Goal: Task Accomplishment & Management: Manage account settings

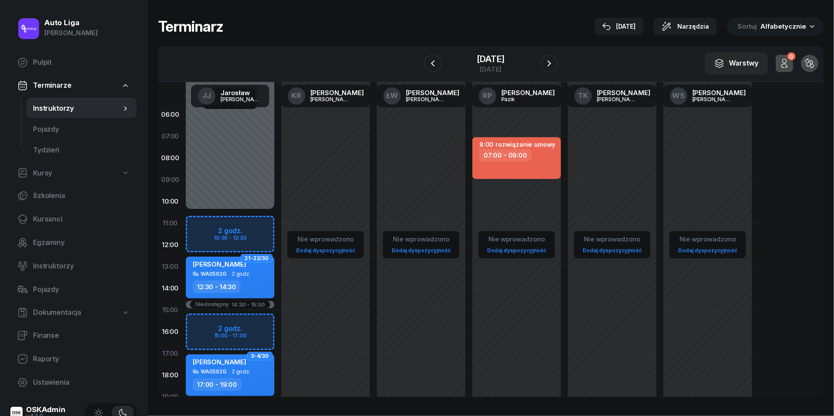
scroll to position [73, 0]
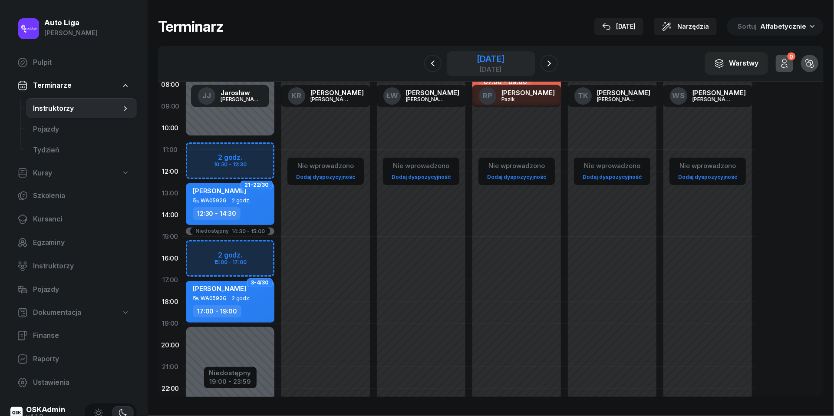
click at [479, 63] on div "3 października 2025" at bounding box center [491, 59] width 28 height 9
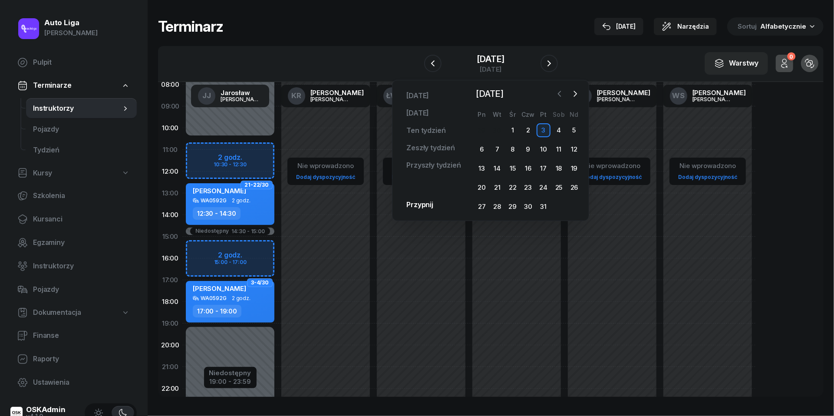
click at [559, 96] on icon "button" at bounding box center [559, 93] width 9 height 9
click at [573, 188] on div "28" at bounding box center [574, 188] width 14 height 14
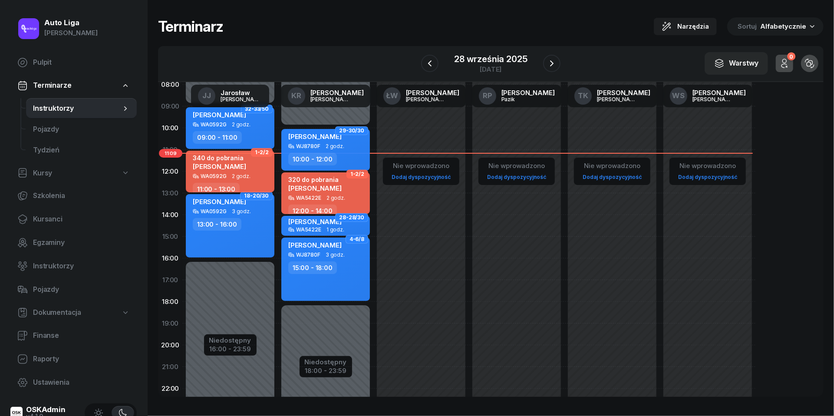
click at [226, 171] on div "340 do pobrania Lesia Gebel" at bounding box center [219, 163] width 53 height 19
select select "11"
select select "13"
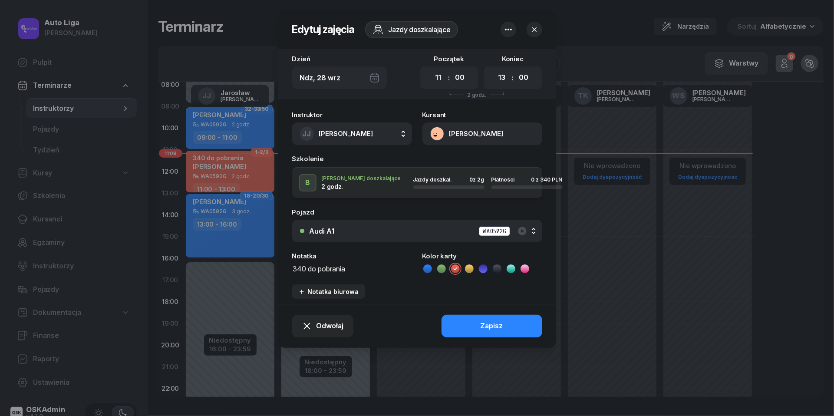
click at [439, 134] on button "[PERSON_NAME]" at bounding box center [482, 133] width 120 height 23
click at [451, 167] on div "Otwórz profil" at bounding box center [451, 163] width 42 height 11
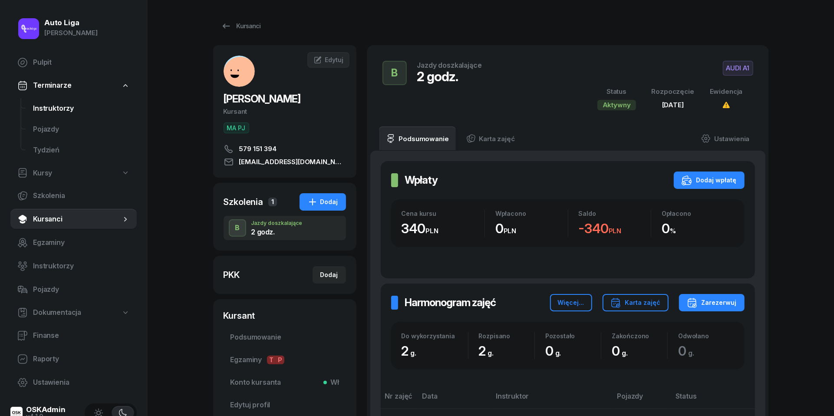
click at [58, 106] on span "Instruktorzy" at bounding box center [81, 108] width 97 height 11
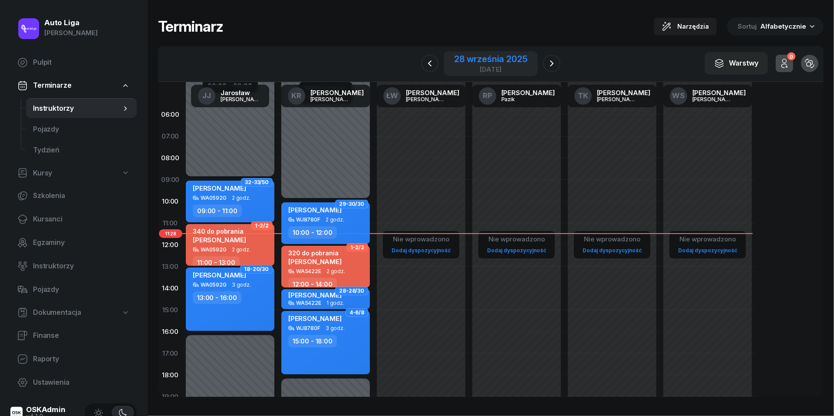
click at [496, 60] on div "28 września 2025" at bounding box center [490, 59] width 73 height 9
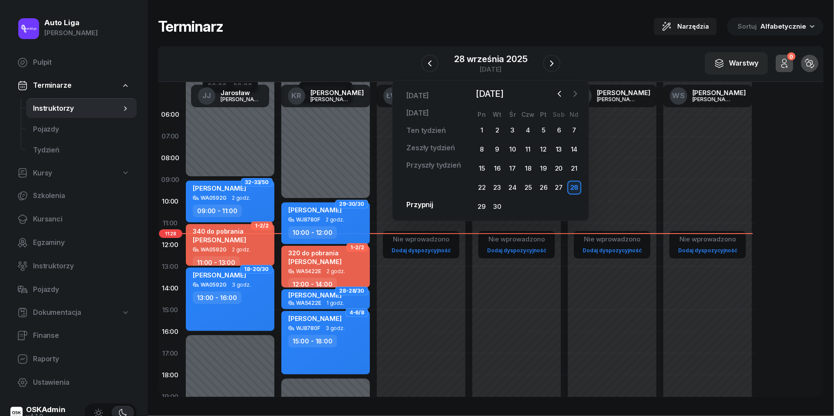
click at [575, 94] on icon "button" at bounding box center [575, 93] width 9 height 9
click at [541, 134] on div "3" at bounding box center [543, 130] width 14 height 14
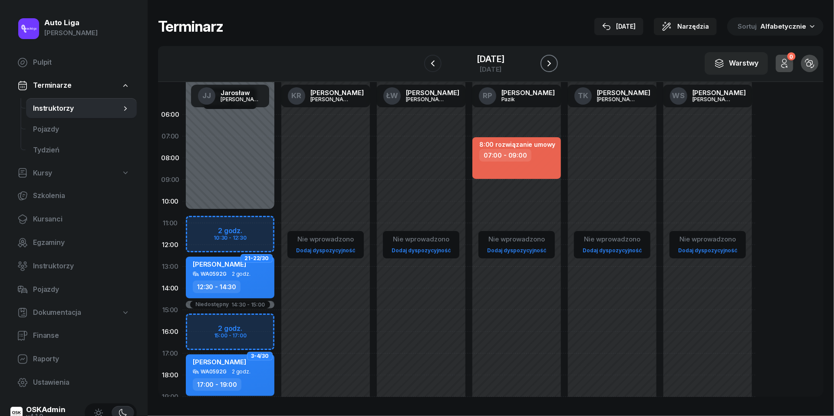
click at [554, 63] on icon "button" at bounding box center [549, 63] width 10 height 10
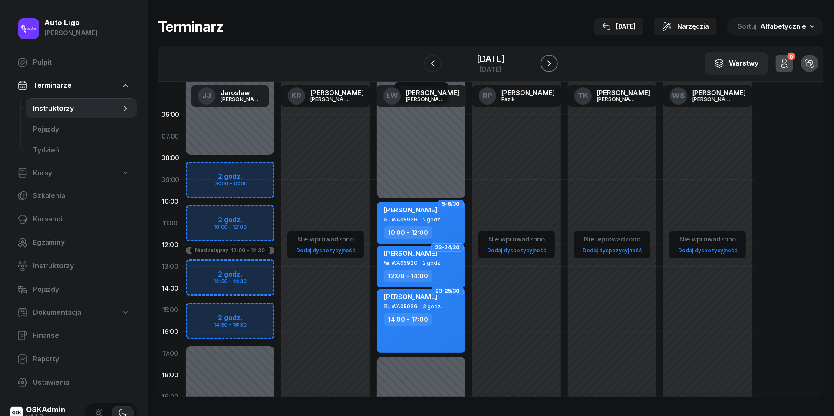
click at [554, 61] on icon "button" at bounding box center [549, 63] width 10 height 10
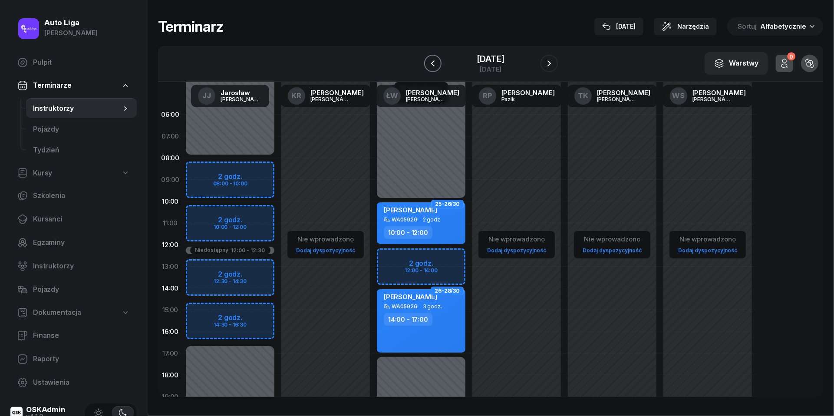
click at [429, 61] on icon "button" at bounding box center [433, 63] width 10 height 10
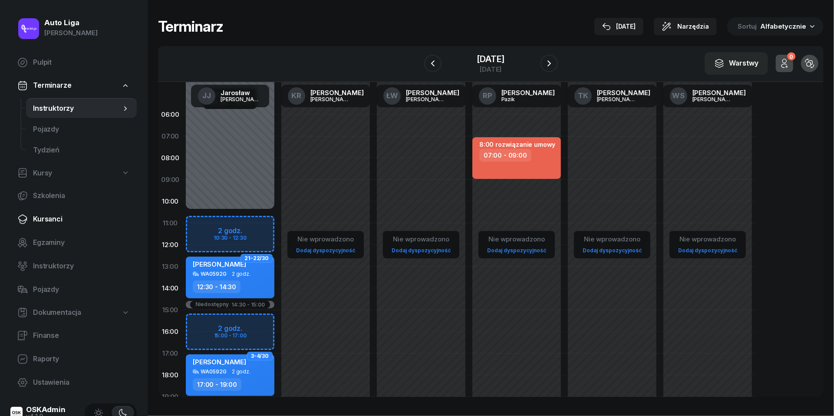
click at [58, 221] on span "Kursanci" at bounding box center [81, 219] width 97 height 11
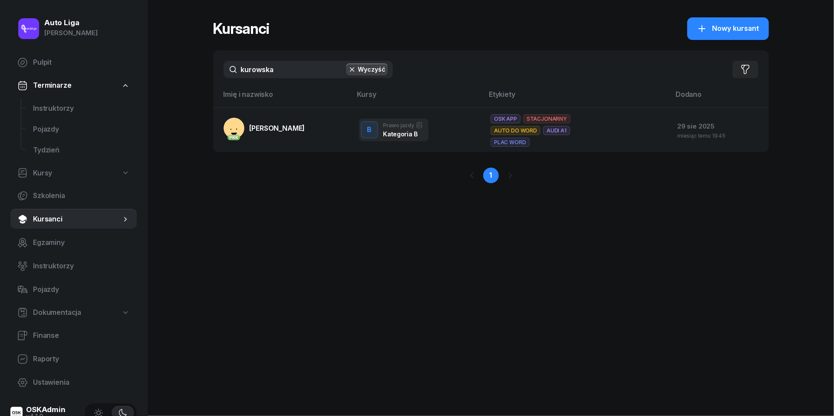
click at [292, 78] on div "kurowska Wyczyść Filtruj" at bounding box center [491, 69] width 556 height 38
click at [292, 74] on input "kurowska" at bounding box center [308, 69] width 169 height 17
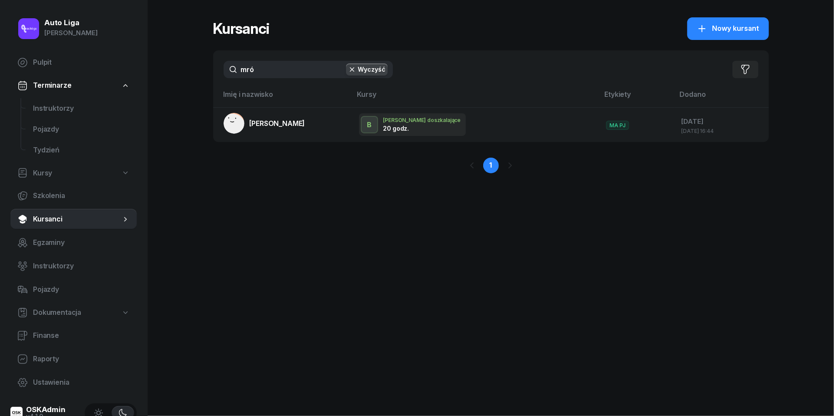
type input "mróz"
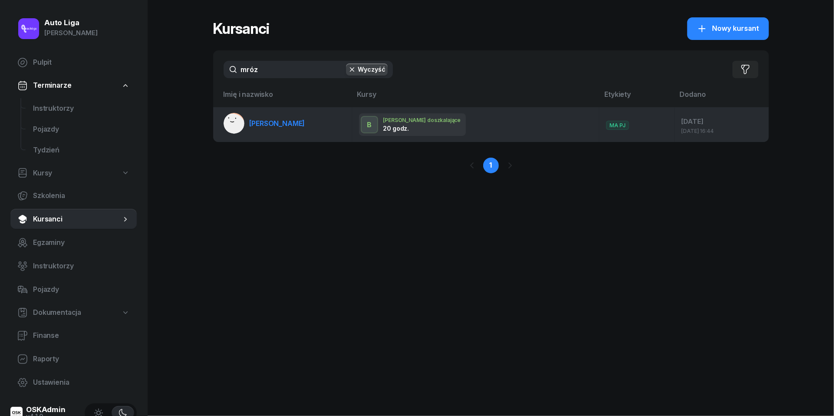
drag, startPoint x: 292, startPoint y: 74, endPoint x: 280, endPoint y: 124, distance: 51.8
click at [280, 124] on span "Mariola Mróz" at bounding box center [278, 123] width 56 height 9
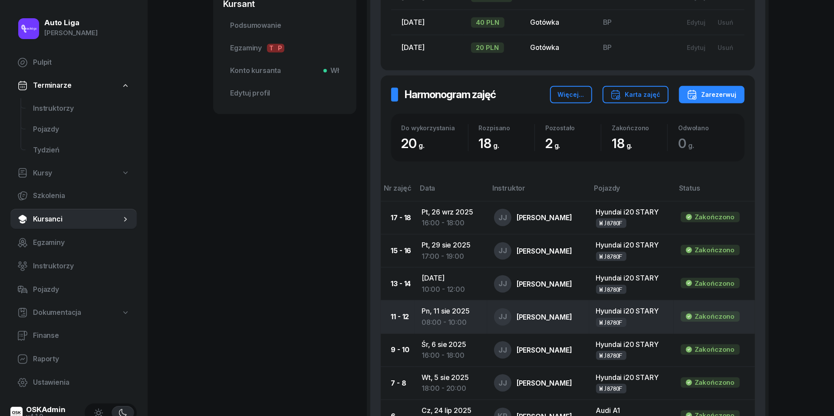
scroll to position [293, 0]
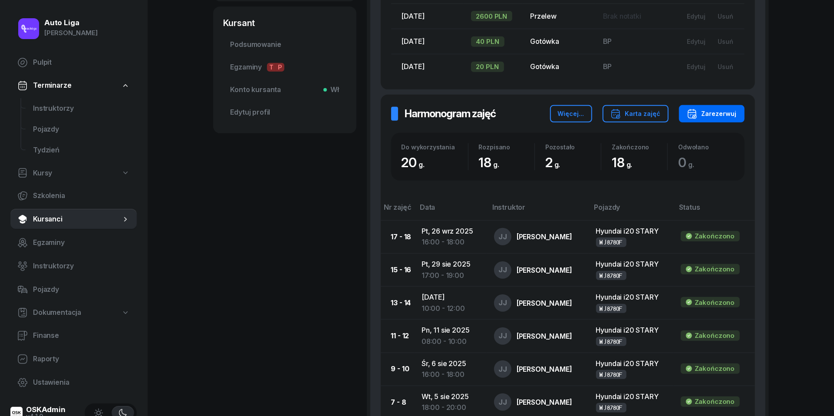
click at [722, 114] on div "Zarezerwuj" at bounding box center [712, 114] width 50 height 10
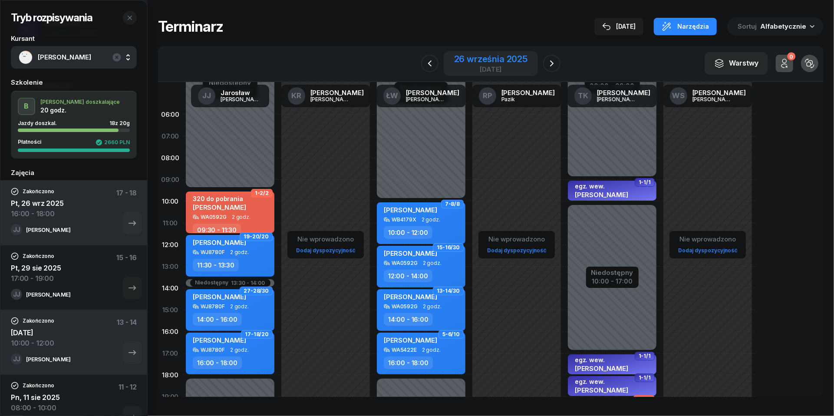
click at [495, 66] on div "piątek" at bounding box center [490, 69] width 73 height 7
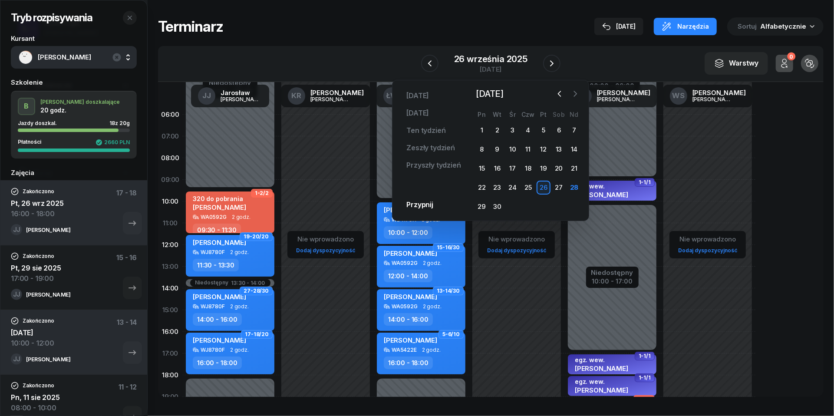
click at [578, 94] on icon "button" at bounding box center [575, 93] width 9 height 9
click at [540, 129] on div "3" at bounding box center [543, 130] width 14 height 14
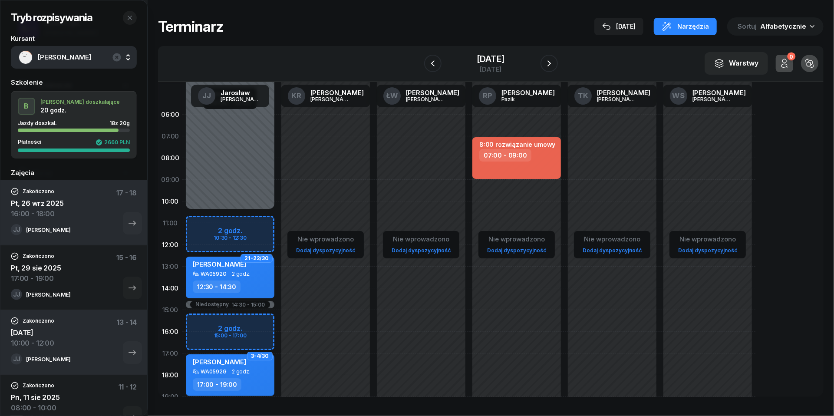
click at [207, 223] on div "Niedostępny 00:00 - 10:30 Niedostępny 19:00 - 23:59 Niedostępny 14:30 - 15:00 2…" at bounding box center [229, 310] width 95 height 412
select select "11"
select select "12"
select select "30"
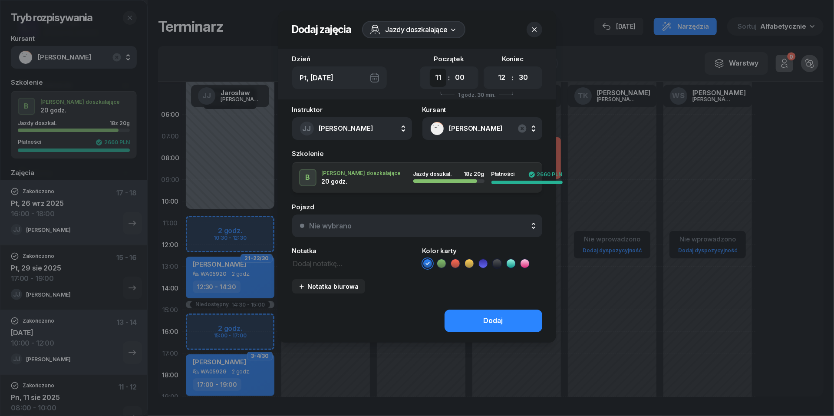
select select "10"
select select "30"
click at [450, 220] on button "Nie wybrano" at bounding box center [417, 225] width 250 height 23
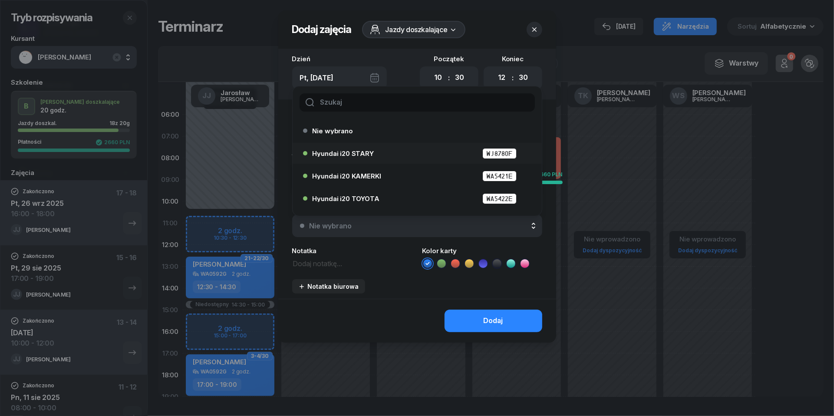
click at [408, 151] on div "Hyundai i20 STARY WJ8780F" at bounding box center [420, 153] width 214 height 11
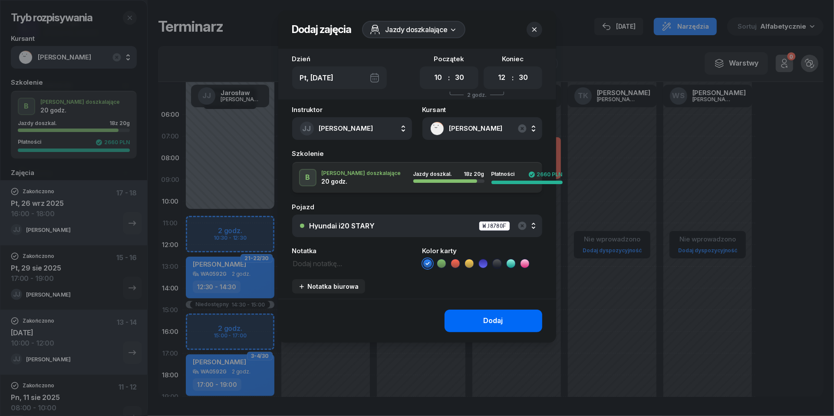
click at [503, 322] on button "Dodaj" at bounding box center [493, 320] width 98 height 23
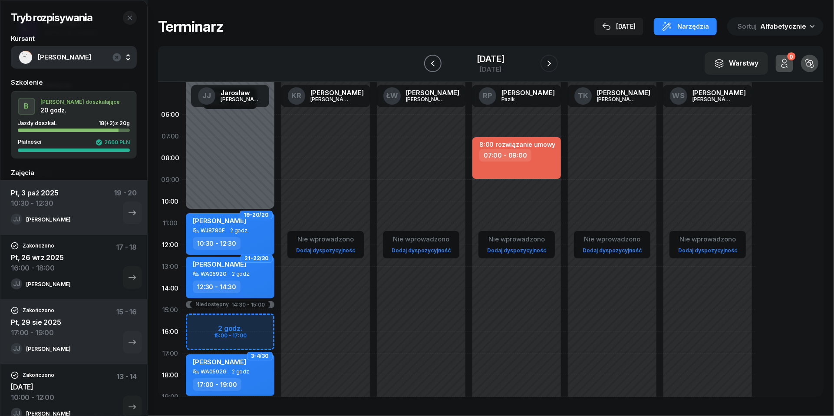
click at [428, 66] on icon "button" at bounding box center [433, 63] width 10 height 10
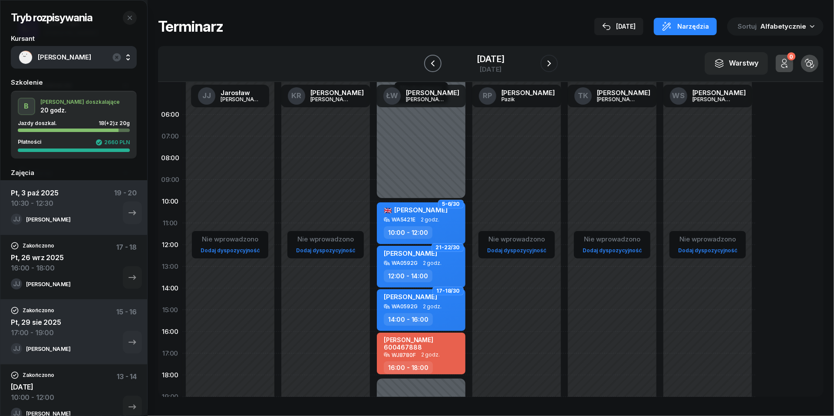
click at [424, 57] on button "button" at bounding box center [432, 63] width 17 height 17
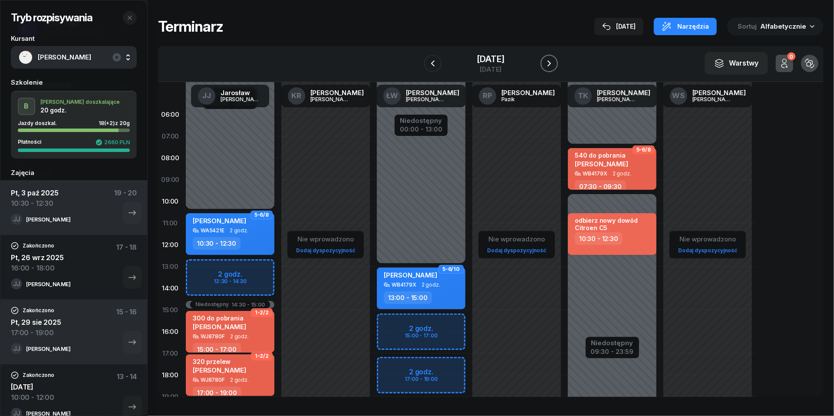
click at [554, 61] on icon "button" at bounding box center [549, 63] width 10 height 10
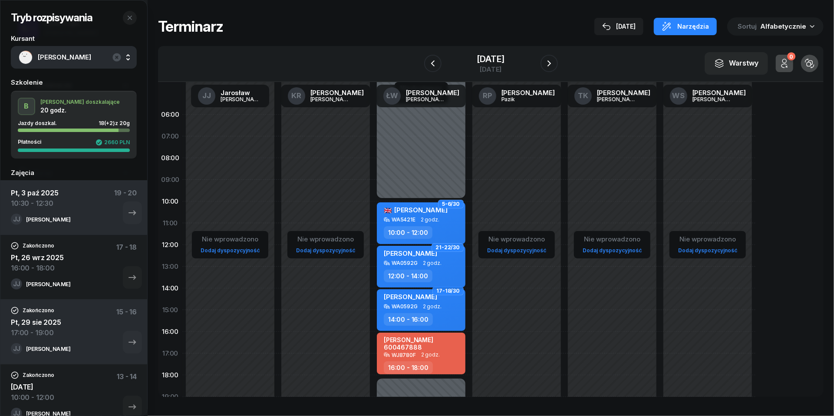
click at [426, 263] on span "2 godz." at bounding box center [432, 263] width 19 height 6
select select "12"
select select "14"
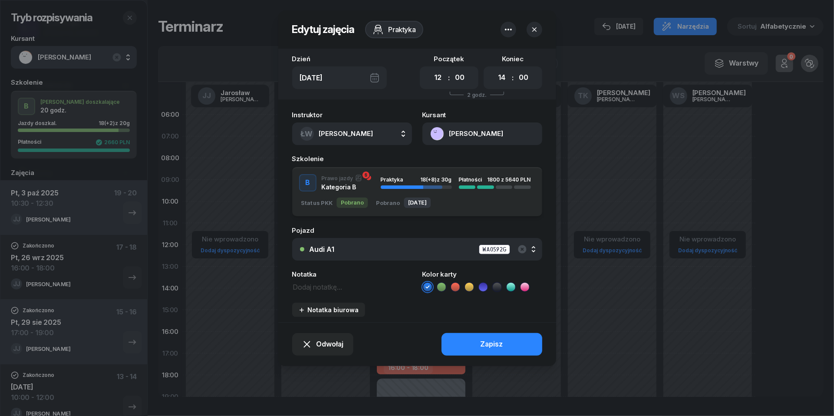
click at [378, 80] on div "Czw, 2 paź" at bounding box center [339, 77] width 95 height 23
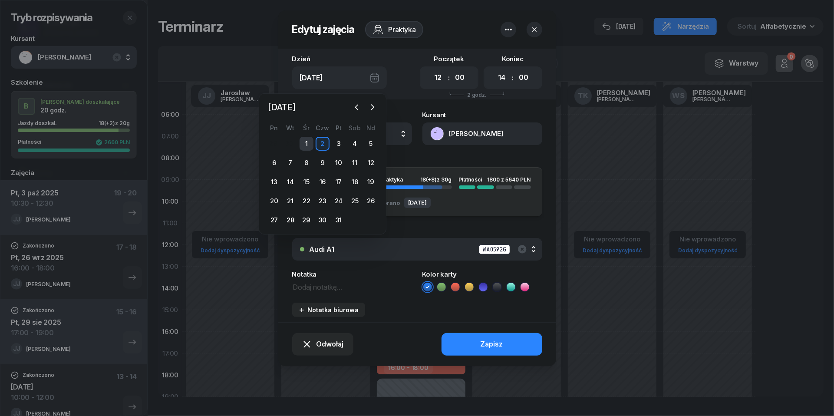
click at [311, 141] on div "1" at bounding box center [306, 144] width 14 height 14
type input "Śr, 1 paź"
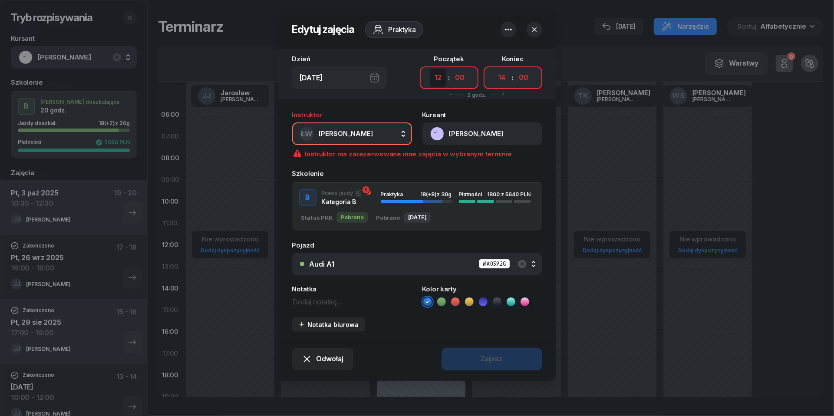
select select "15"
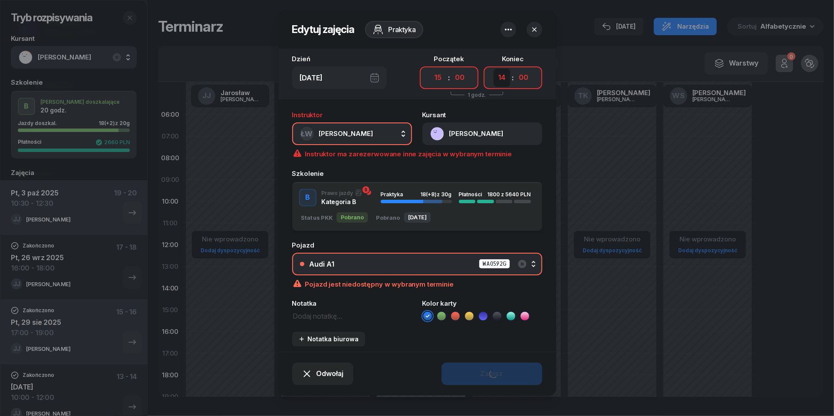
select select "17"
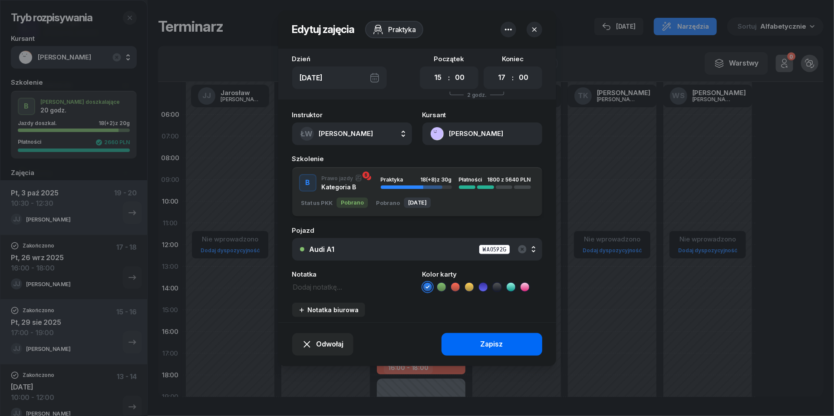
click at [489, 346] on div "Zapisz" at bounding box center [491, 344] width 23 height 11
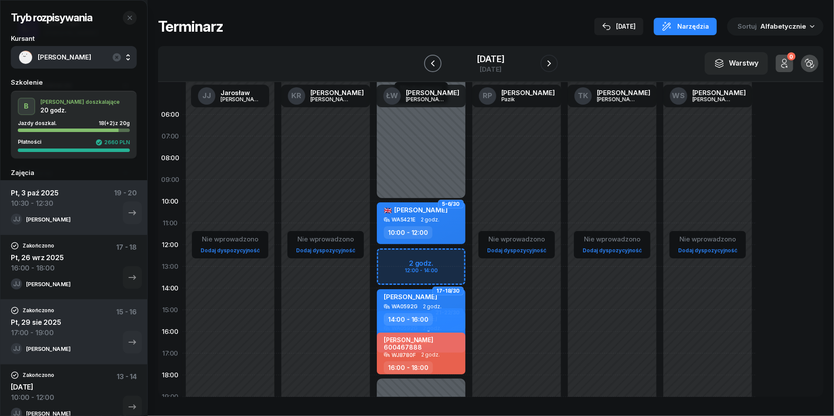
click at [433, 65] on button "button" at bounding box center [432, 63] width 17 height 17
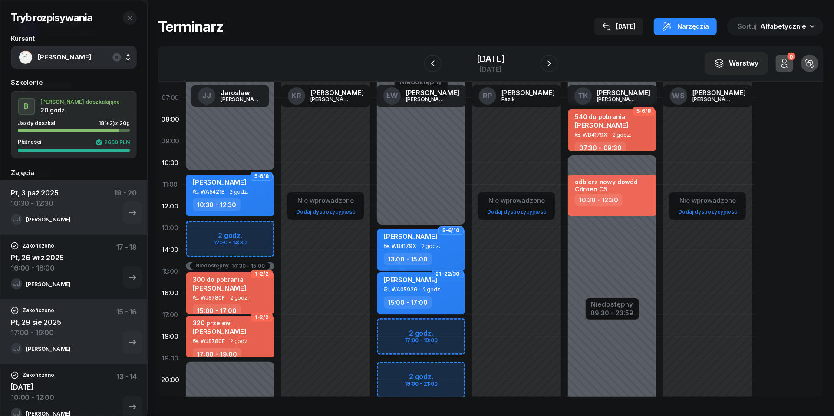
scroll to position [47, 0]
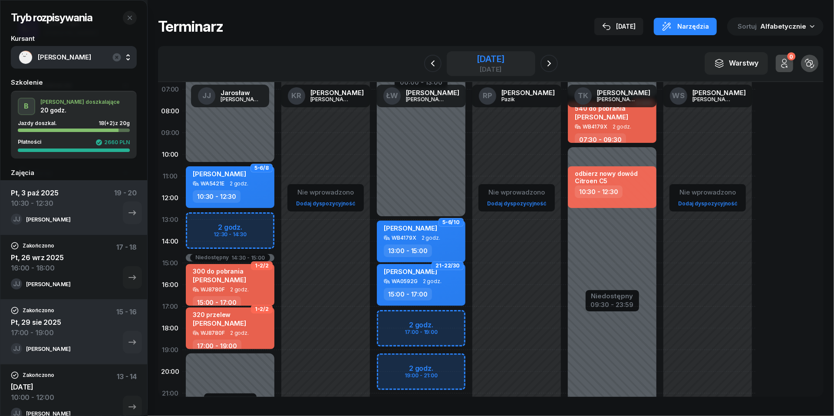
click at [485, 63] on div "1 października 2025" at bounding box center [491, 59] width 28 height 9
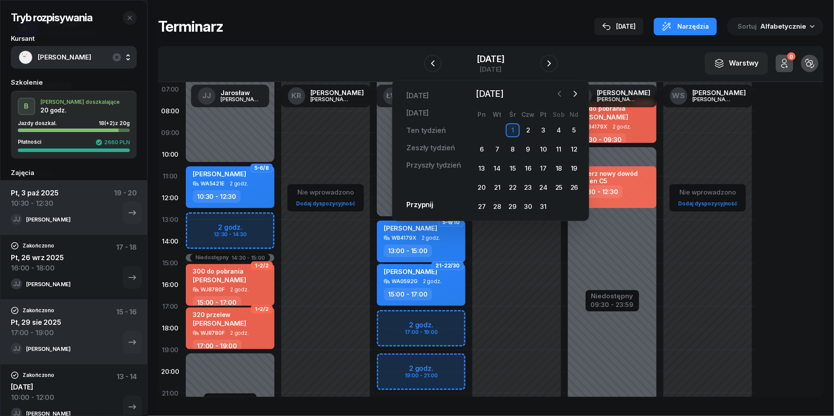
click at [561, 96] on icon "button" at bounding box center [559, 93] width 9 height 9
click at [478, 207] on div "29" at bounding box center [482, 207] width 14 height 14
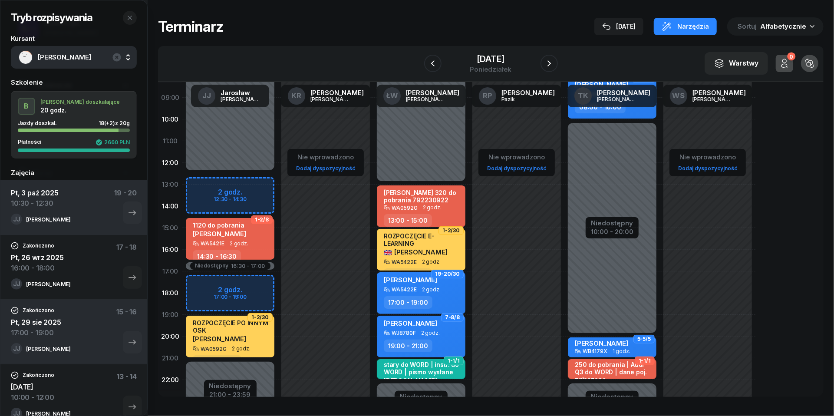
scroll to position [82, 0]
click at [550, 63] on icon "button" at bounding box center [549, 63] width 10 height 10
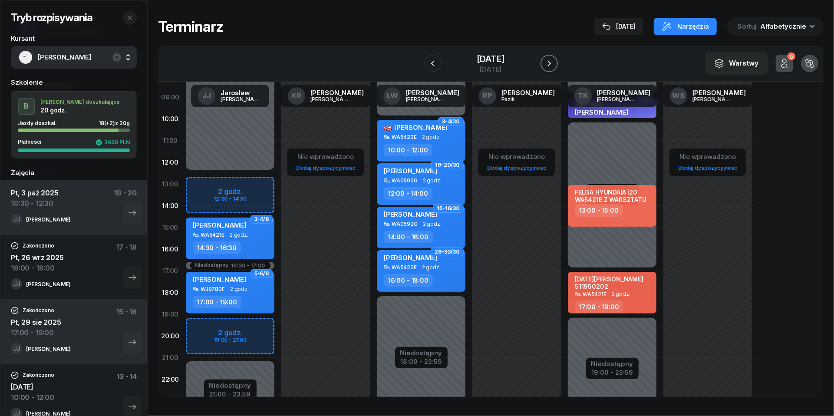
click at [550, 63] on icon "button" at bounding box center [549, 63] width 10 height 10
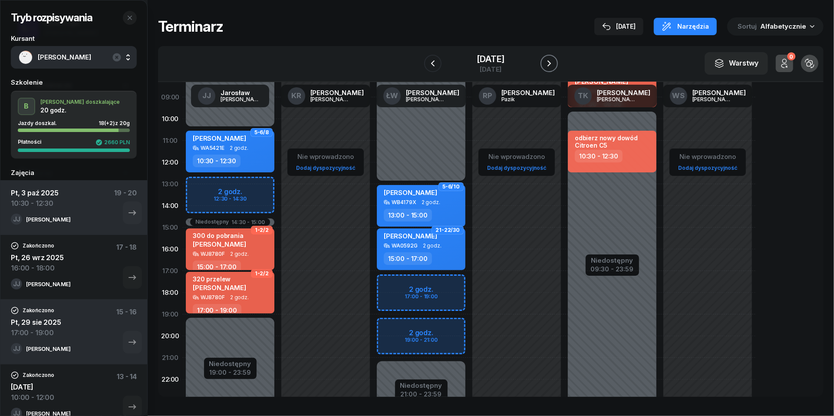
click at [550, 63] on button "button" at bounding box center [548, 63] width 17 height 17
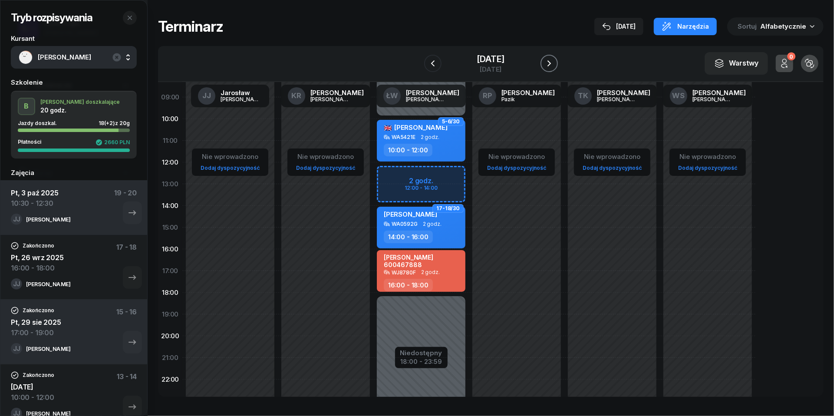
click at [550, 63] on button "button" at bounding box center [548, 63] width 17 height 17
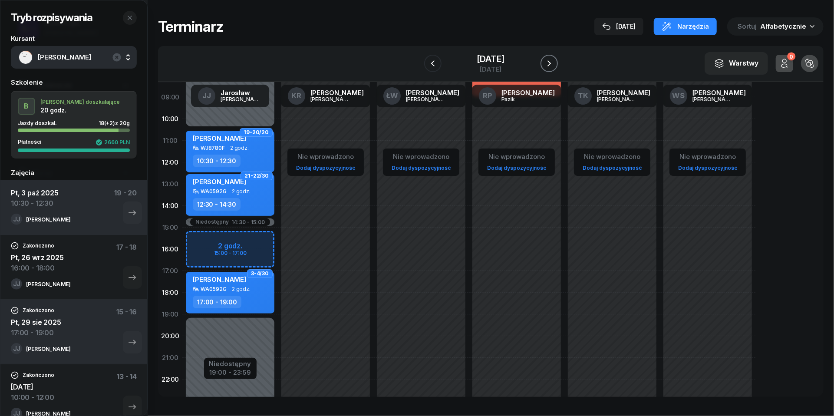
click at [550, 63] on button "button" at bounding box center [548, 63] width 17 height 17
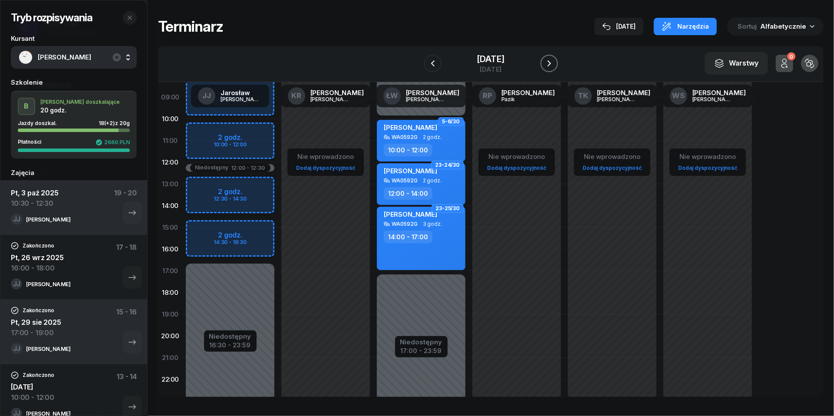
click at [550, 63] on button "button" at bounding box center [548, 63] width 17 height 17
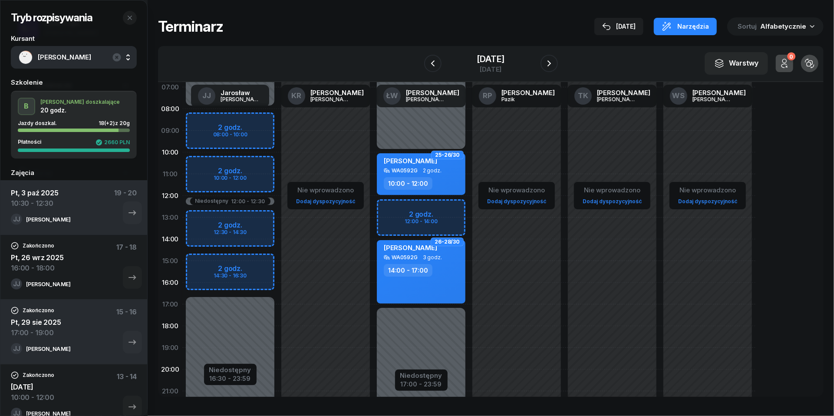
scroll to position [44, 0]
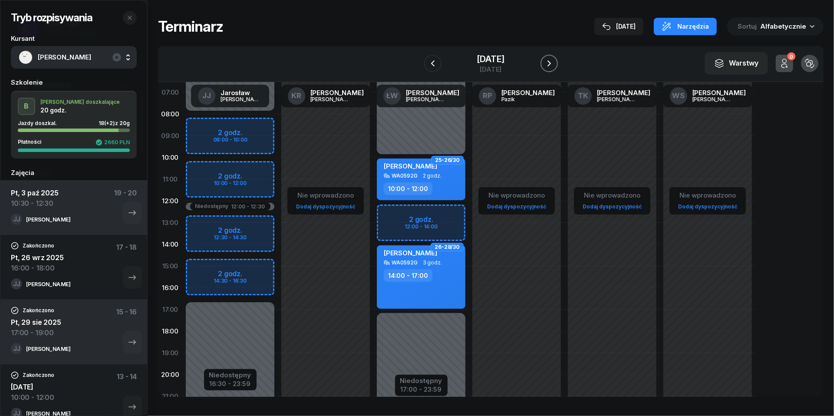
click at [558, 57] on button "button" at bounding box center [548, 63] width 17 height 17
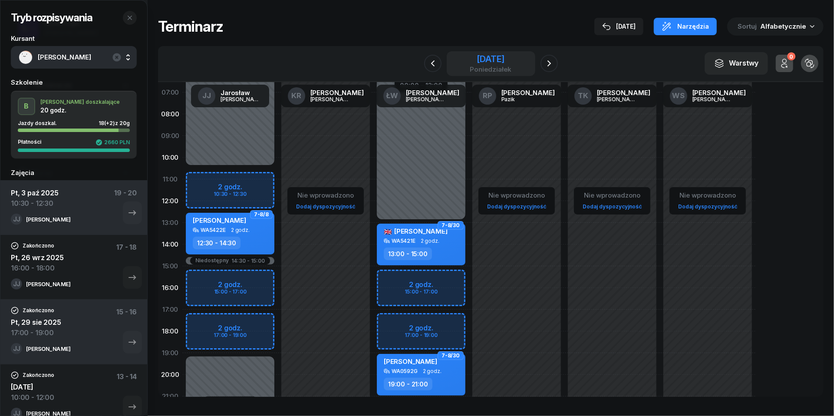
click at [511, 59] on div "6 października 2025" at bounding box center [491, 59] width 42 height 9
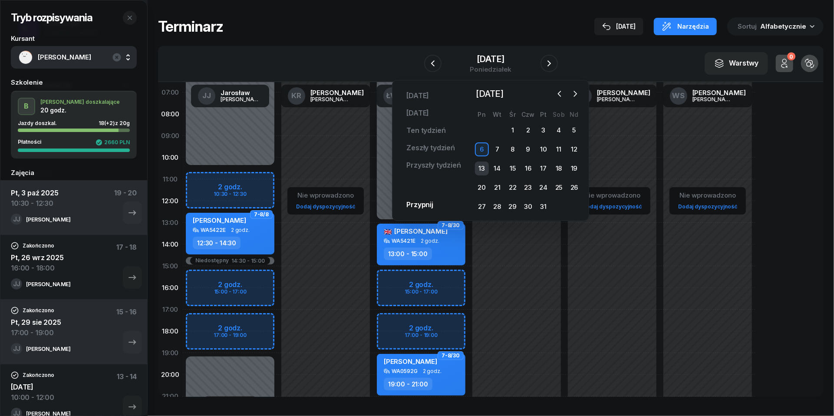
click at [484, 168] on div "13" at bounding box center [482, 168] width 14 height 14
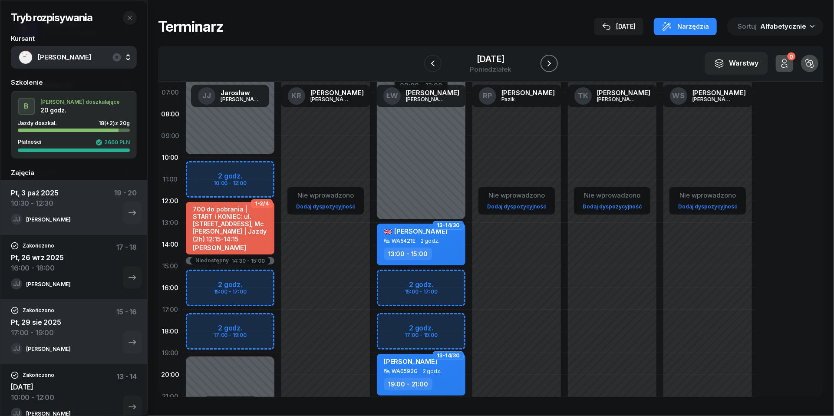
click at [554, 65] on icon "button" at bounding box center [549, 63] width 10 height 10
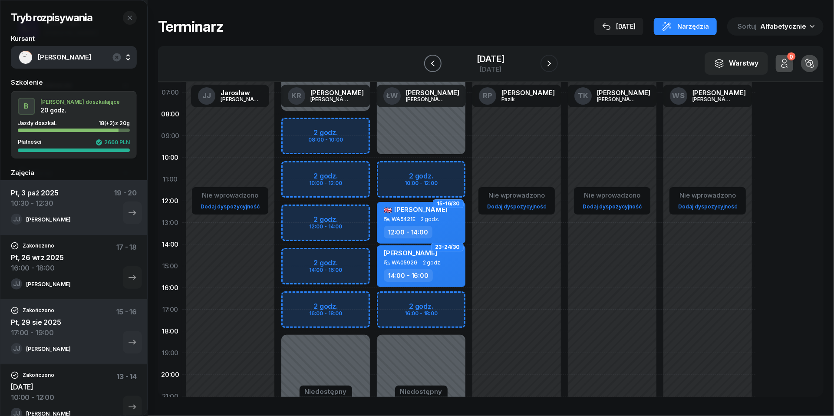
click at [428, 64] on icon "button" at bounding box center [433, 63] width 10 height 10
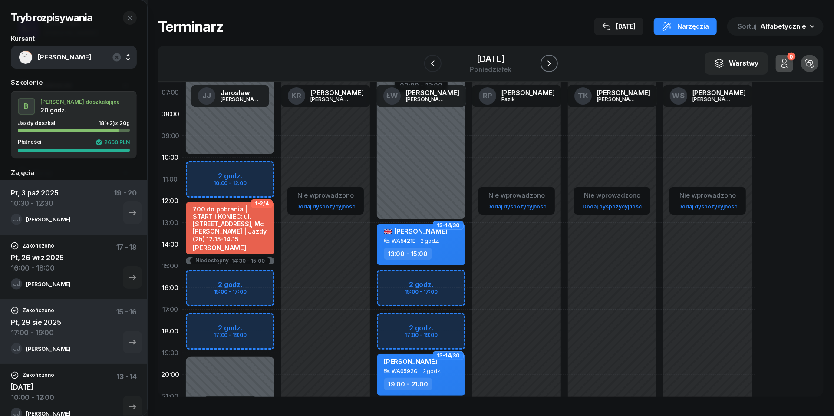
click at [552, 63] on button "button" at bounding box center [548, 63] width 17 height 17
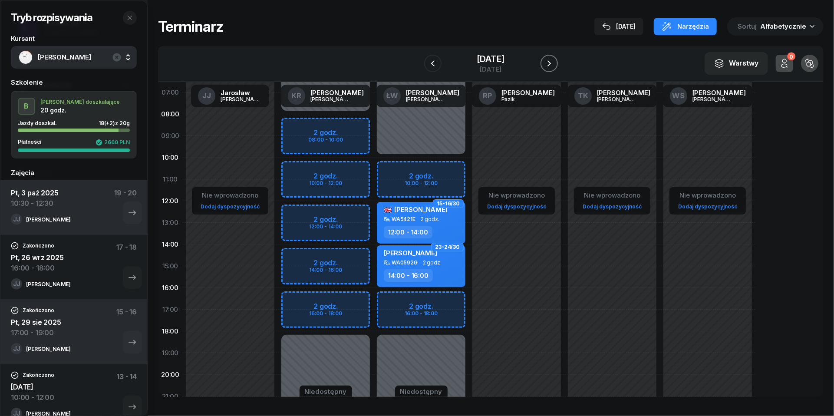
click at [554, 65] on icon "button" at bounding box center [549, 63] width 10 height 10
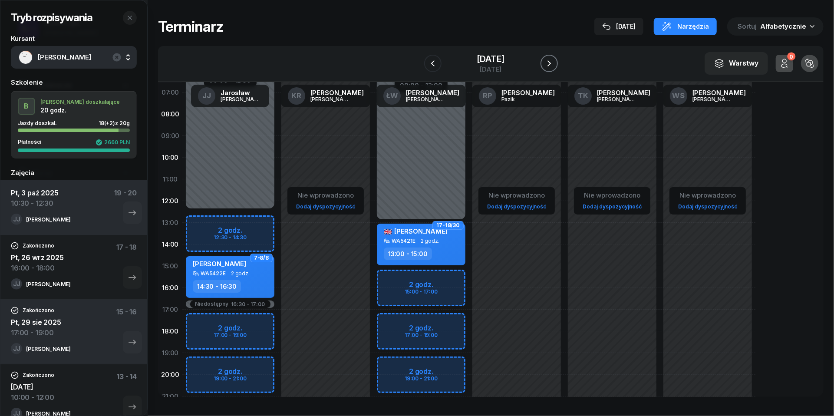
click at [554, 65] on icon "button" at bounding box center [549, 63] width 10 height 10
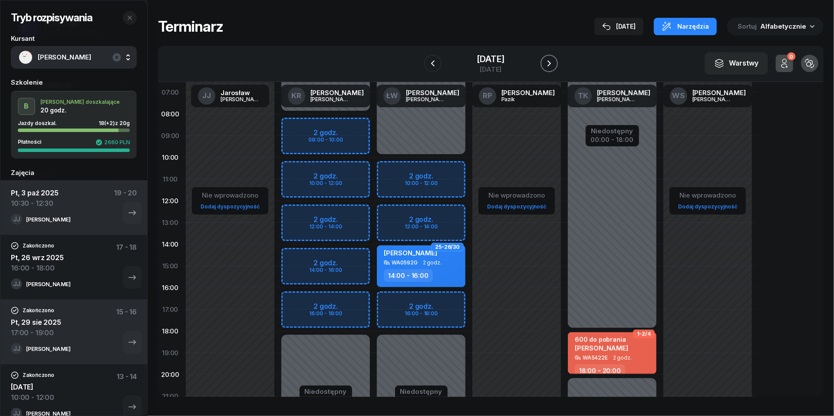
click at [554, 65] on icon "button" at bounding box center [549, 63] width 10 height 10
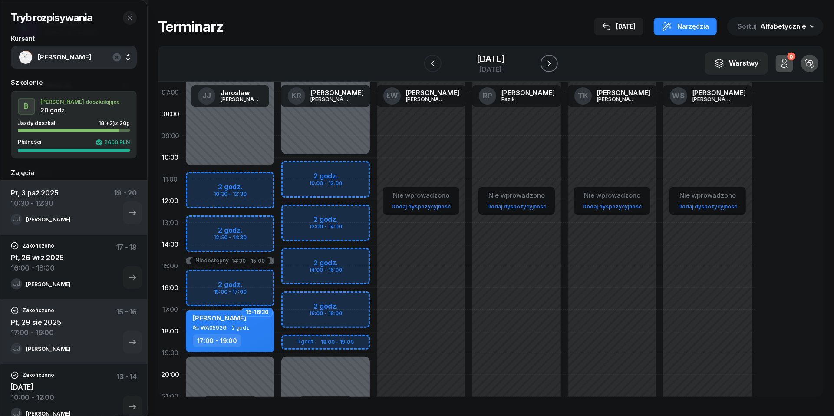
click at [554, 65] on icon "button" at bounding box center [549, 63] width 10 height 10
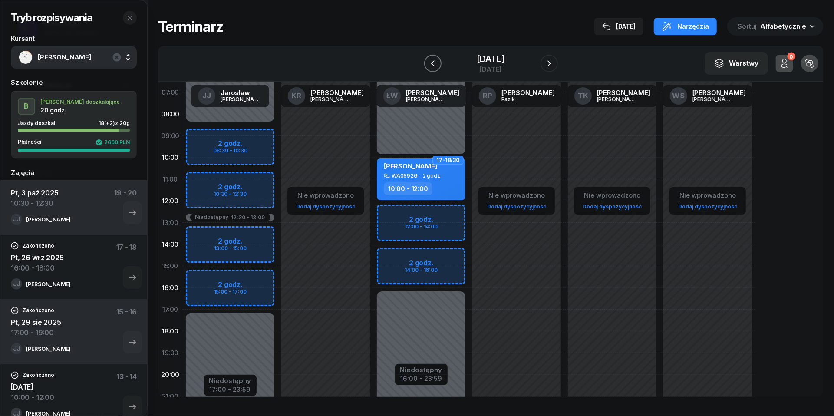
click at [425, 70] on button "button" at bounding box center [432, 63] width 17 height 17
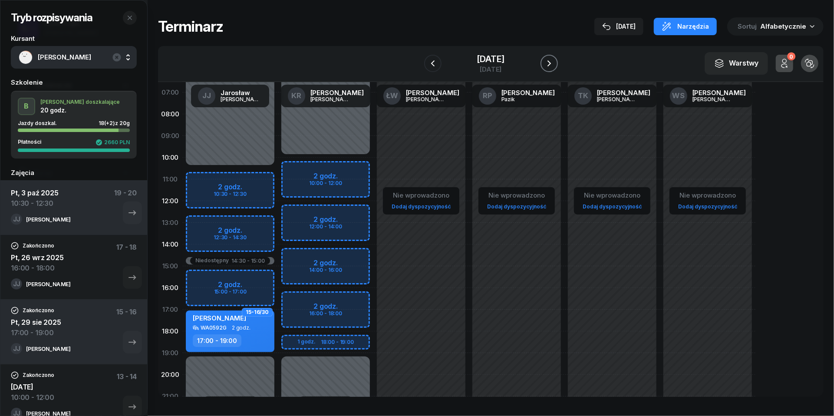
click at [554, 63] on icon "button" at bounding box center [549, 63] width 10 height 10
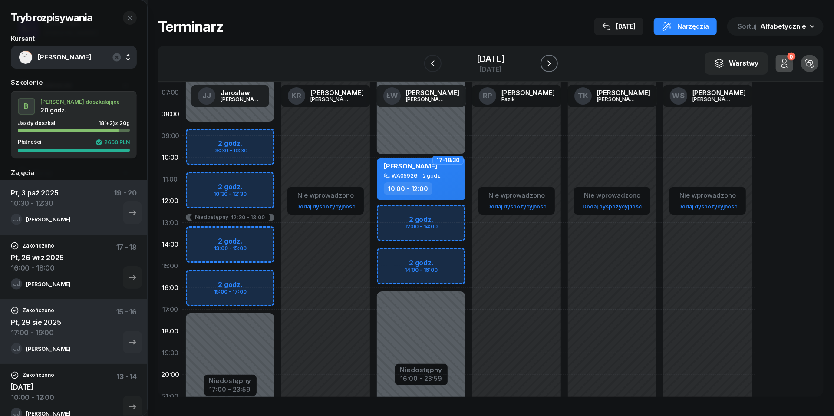
click at [554, 63] on icon "button" at bounding box center [549, 63] width 10 height 10
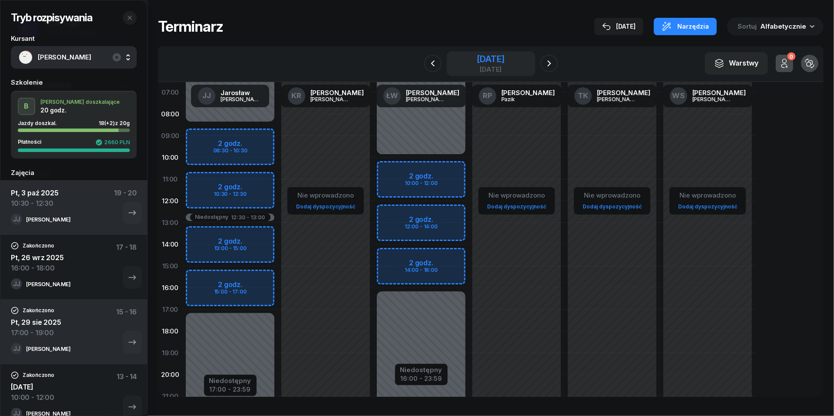
click at [504, 65] on div "19 października 2025 niedziela" at bounding box center [491, 64] width 28 height 18
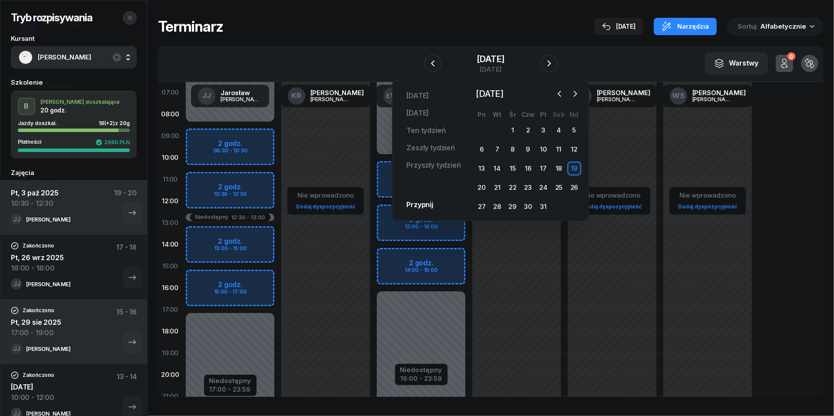
click at [132, 23] on button "button" at bounding box center [130, 18] width 14 height 14
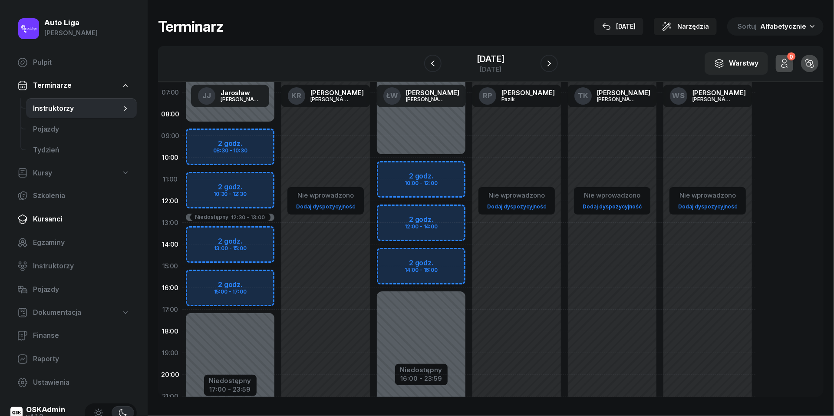
click at [56, 212] on link "Kursanci" at bounding box center [73, 219] width 126 height 21
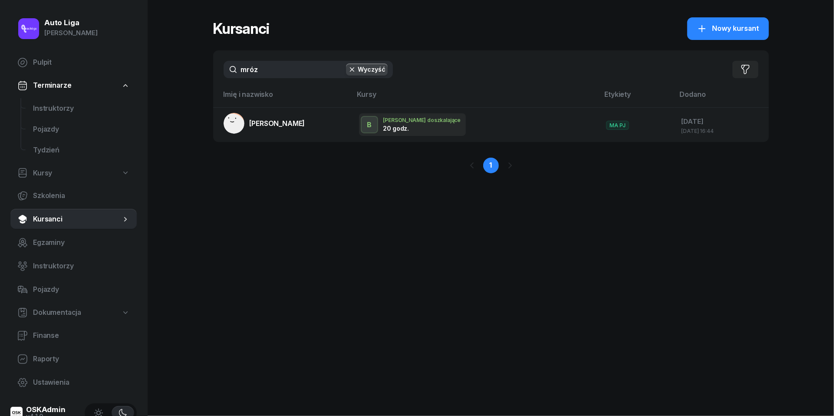
click at [275, 70] on input "mróz" at bounding box center [308, 69] width 169 height 17
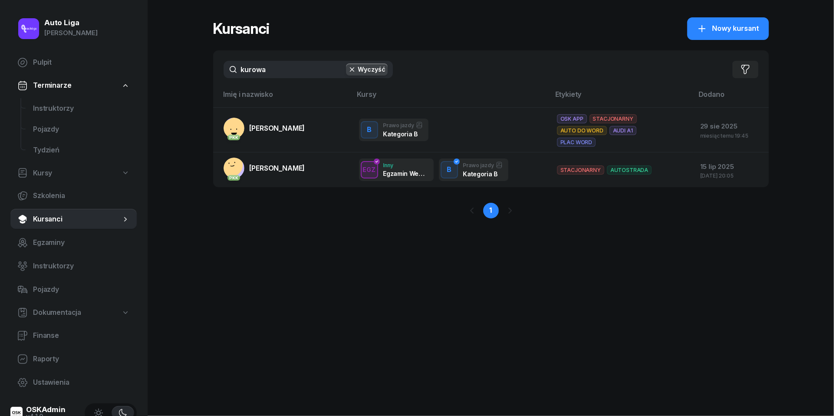
type input "kurowa"
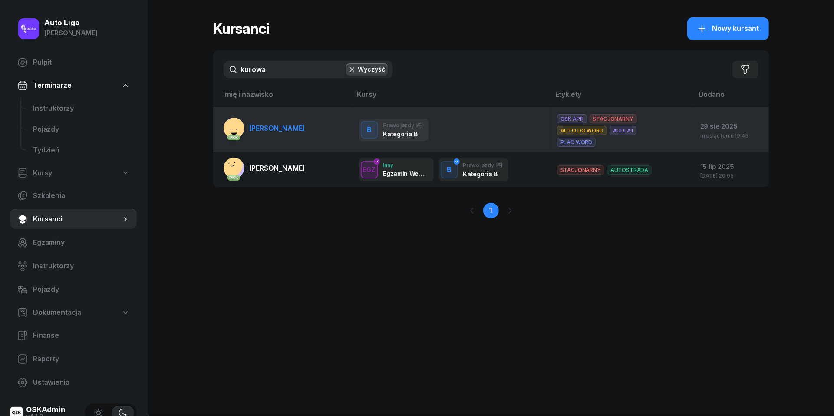
drag, startPoint x: 268, startPoint y: 89, endPoint x: 261, endPoint y: 127, distance: 39.2
click at [261, 127] on span "[PERSON_NAME]" at bounding box center [278, 128] width 56 height 9
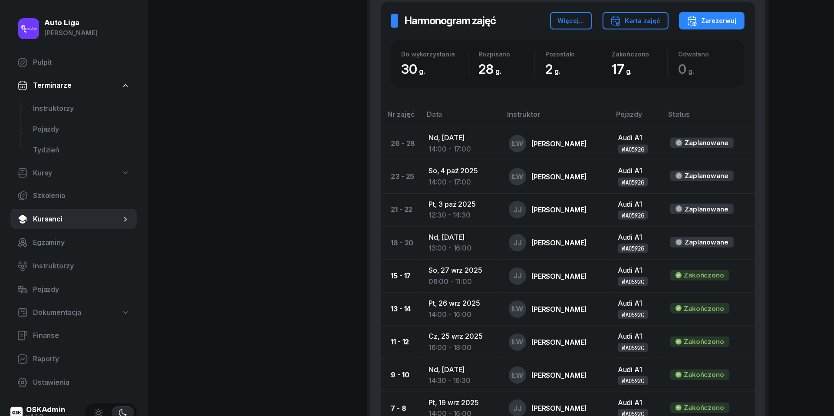
scroll to position [516, 0]
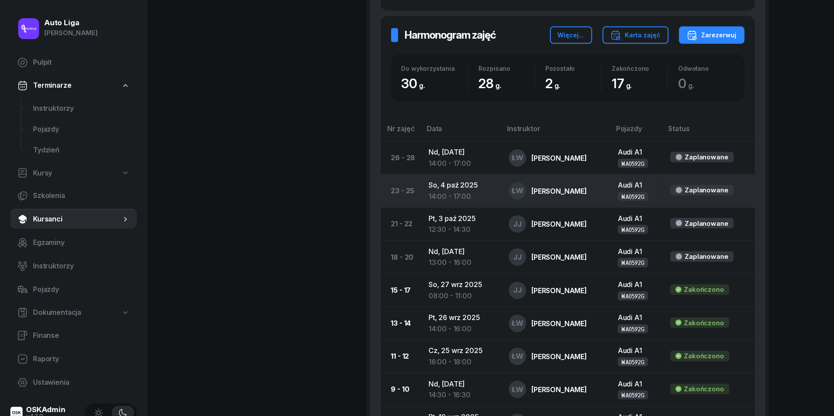
click at [457, 187] on td "So, 4 paź 2025 14:00 - 17:00" at bounding box center [461, 190] width 80 height 33
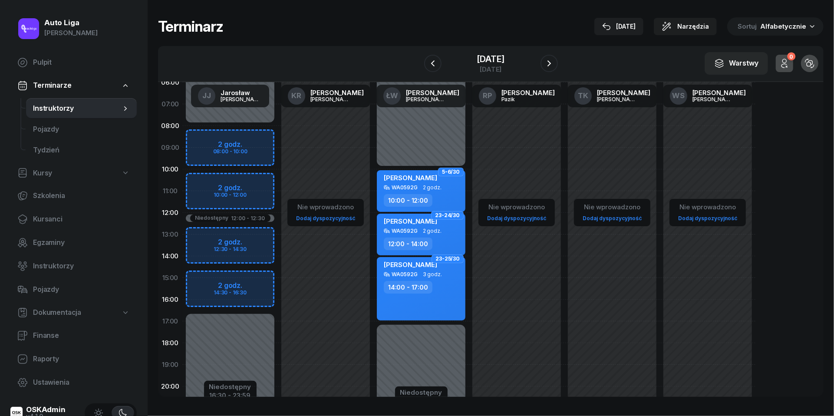
scroll to position [64, 0]
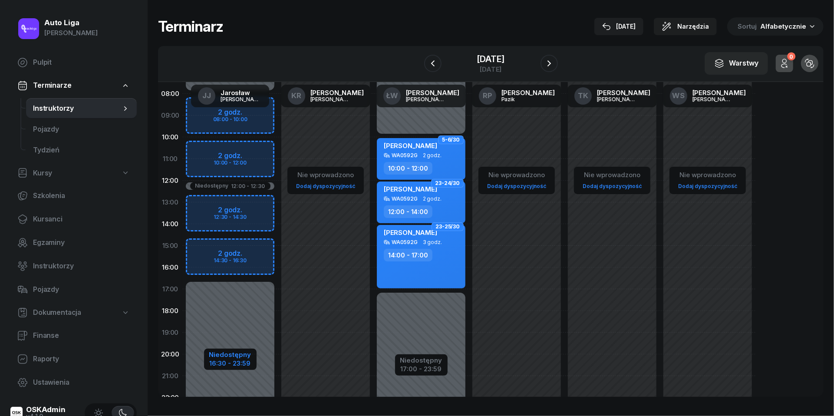
click at [226, 360] on div "16:30 - 23:59" at bounding box center [230, 362] width 42 height 9
select select "08"
select select "12"
select select "30"
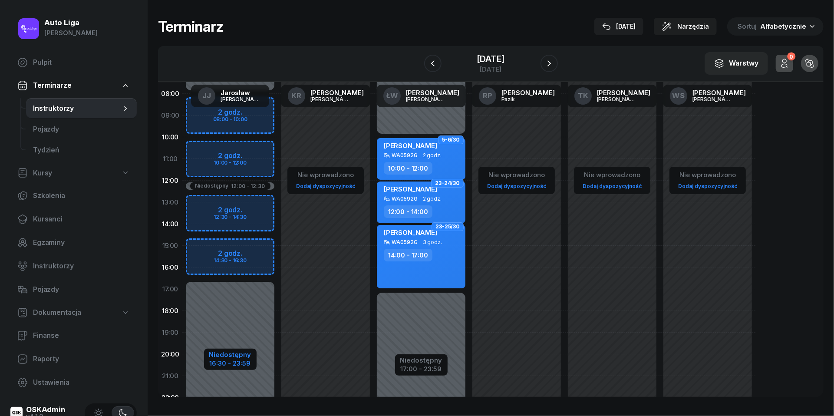
select select "16"
select select "30"
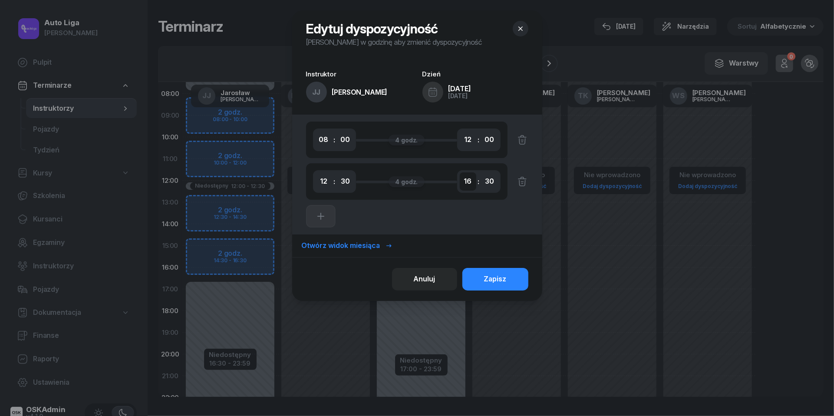
select select "17"
click at [511, 280] on button "Zapisz" at bounding box center [495, 279] width 66 height 23
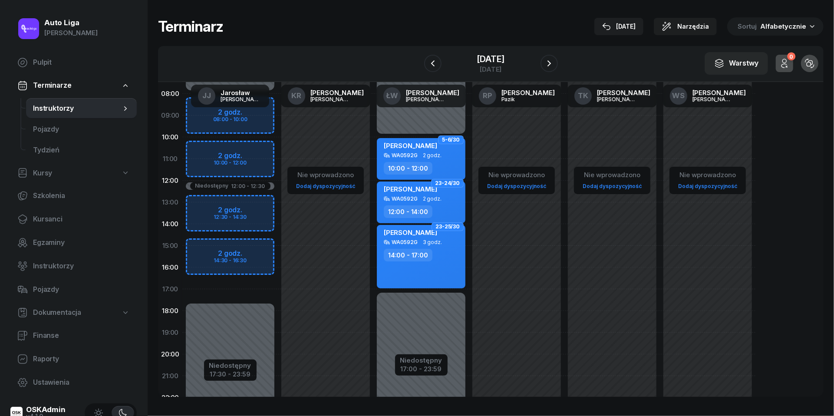
click at [446, 240] on div "WA0592G 3 godz." at bounding box center [422, 242] width 76 height 6
select select "14"
select select "17"
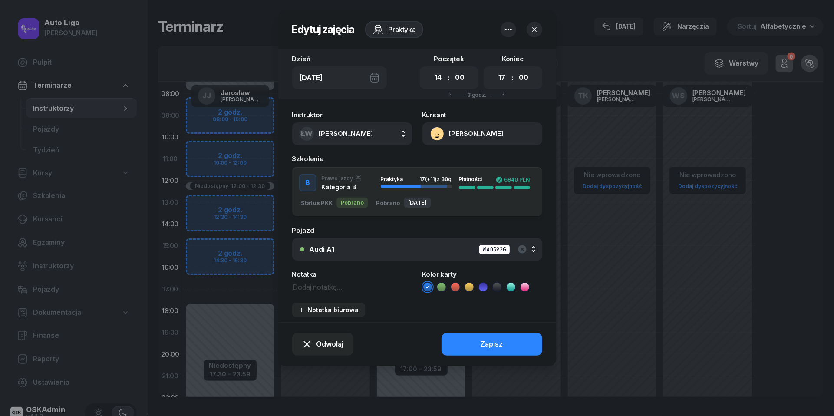
click at [352, 125] on button "ŁW Łukasz Wołosz" at bounding box center [352, 133] width 120 height 23
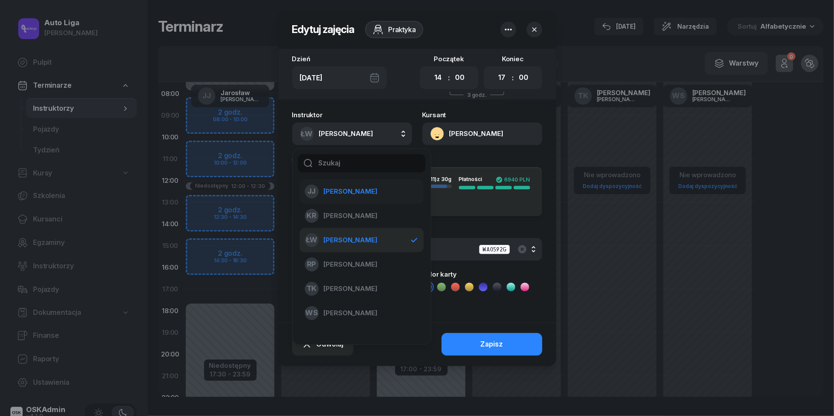
click at [351, 189] on span "[PERSON_NAME]" at bounding box center [350, 191] width 53 height 11
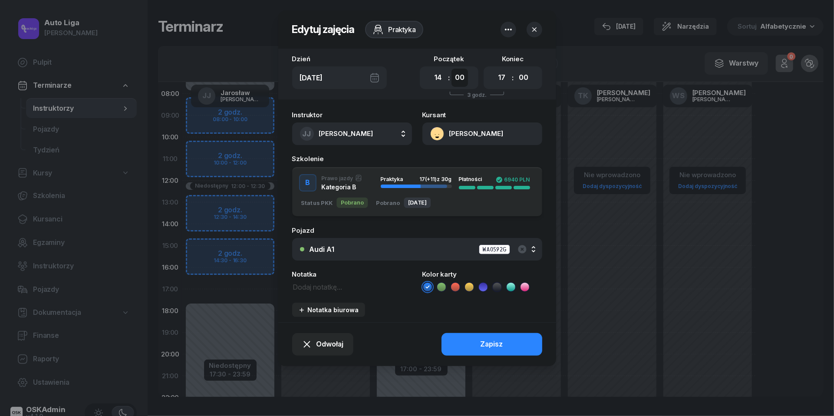
select select "30"
click at [484, 344] on div "Zapisz" at bounding box center [491, 344] width 23 height 11
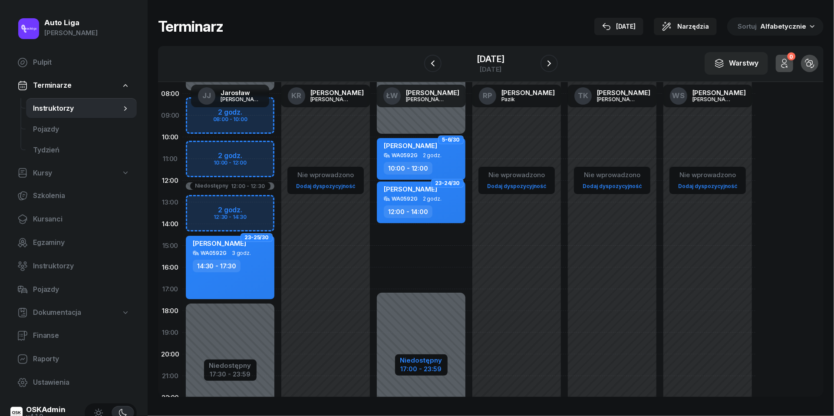
click at [423, 372] on div "17:00 - 23:59" at bounding box center [421, 367] width 42 height 9
select select "10"
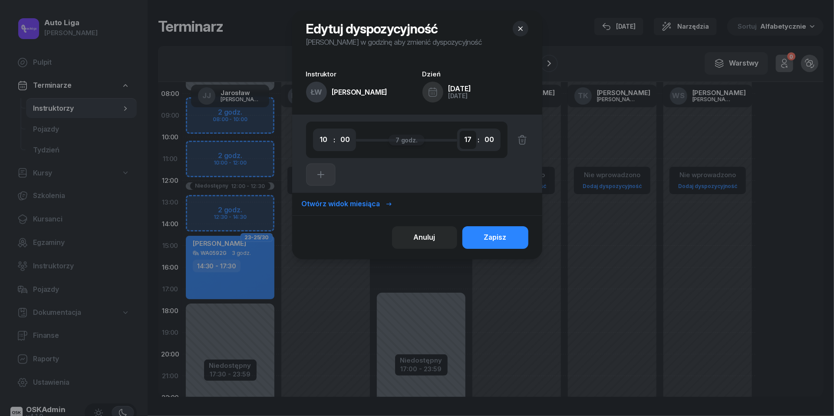
select select "16"
click at [488, 228] on button "Zapisz" at bounding box center [495, 237] width 66 height 23
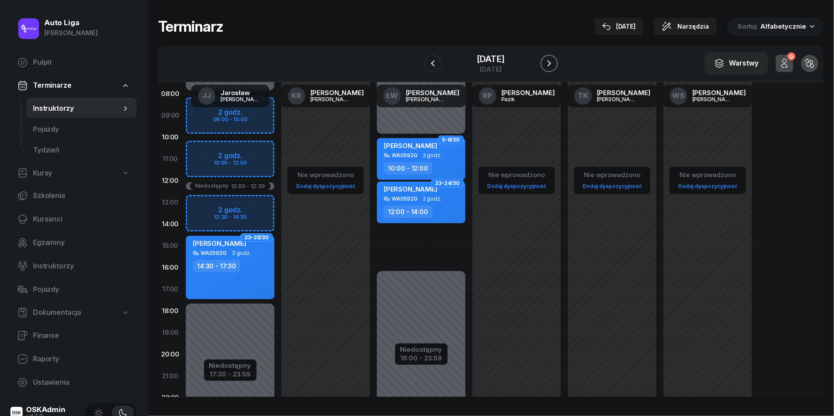
click at [554, 62] on icon "button" at bounding box center [549, 63] width 10 height 10
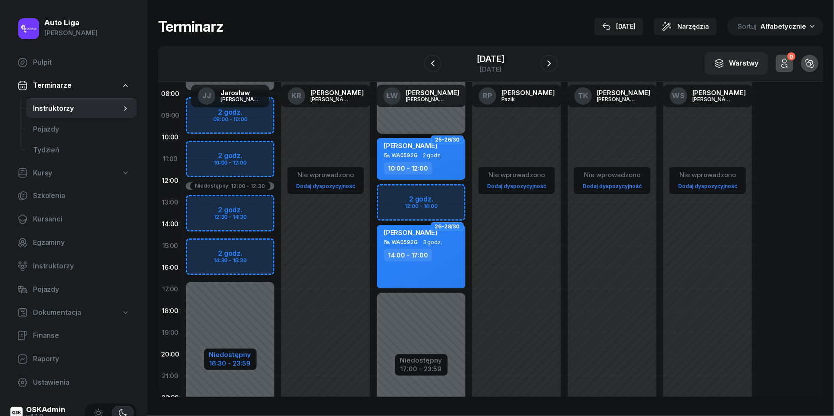
click at [228, 356] on div "Niedostępny" at bounding box center [230, 354] width 42 height 7
select select "08"
select select "12"
select select "30"
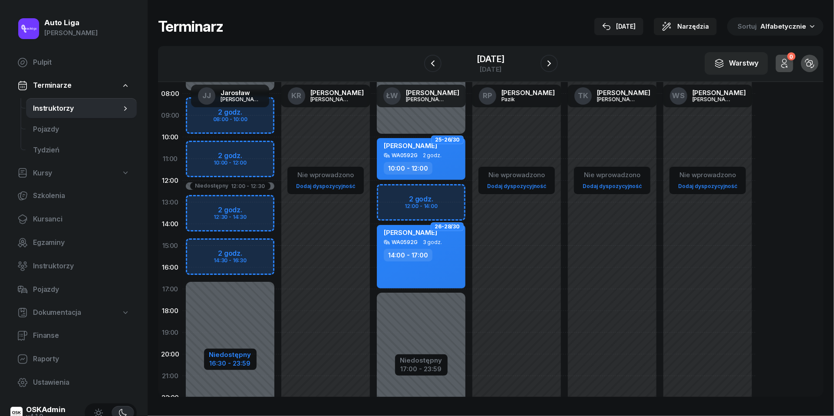
select select "16"
select select "30"
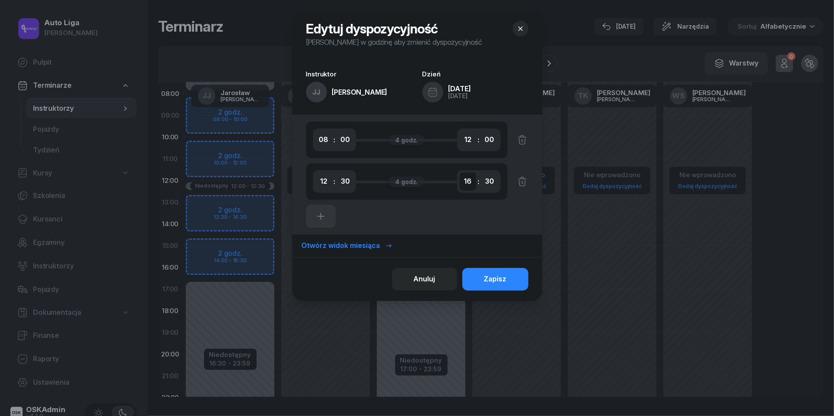
select select "17"
click at [499, 278] on div "Zapisz" at bounding box center [495, 278] width 23 height 11
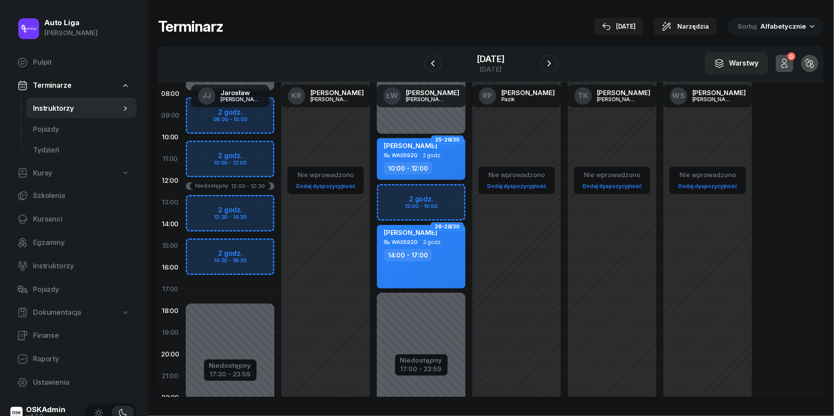
click at [437, 247] on div "Julia Kurowska WA0592G 3 godz. 14:00 - 17:00" at bounding box center [421, 256] width 89 height 63
select select "14"
select select "17"
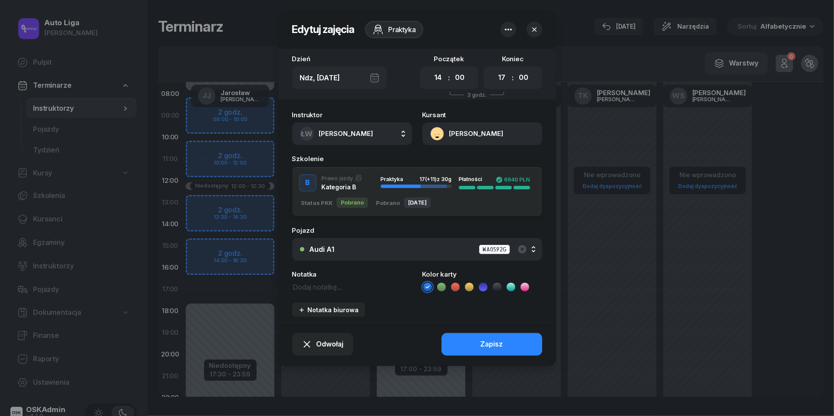
click at [344, 136] on span "[PERSON_NAME]" at bounding box center [346, 133] width 54 height 8
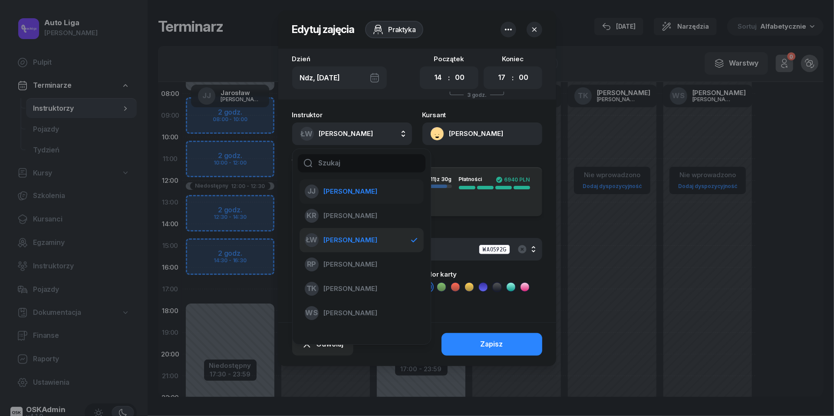
click at [344, 189] on span "[PERSON_NAME]" at bounding box center [350, 191] width 53 height 11
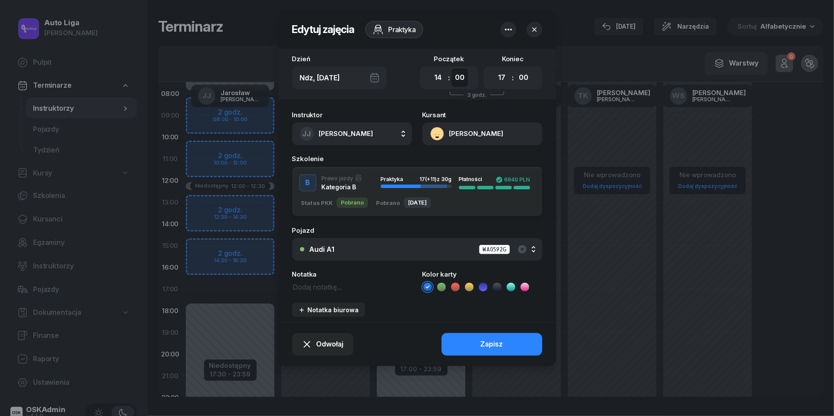
select select "30"
click at [477, 339] on button "Zapisz" at bounding box center [491, 344] width 101 height 23
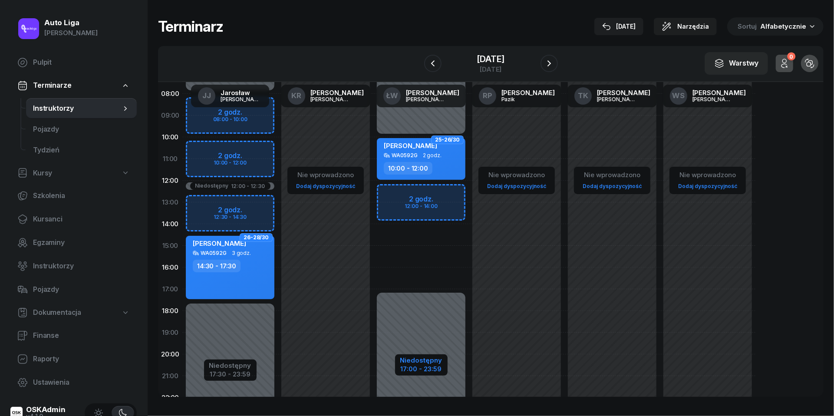
click at [428, 367] on div "17:00 - 23:59" at bounding box center [421, 367] width 42 height 9
select select "10"
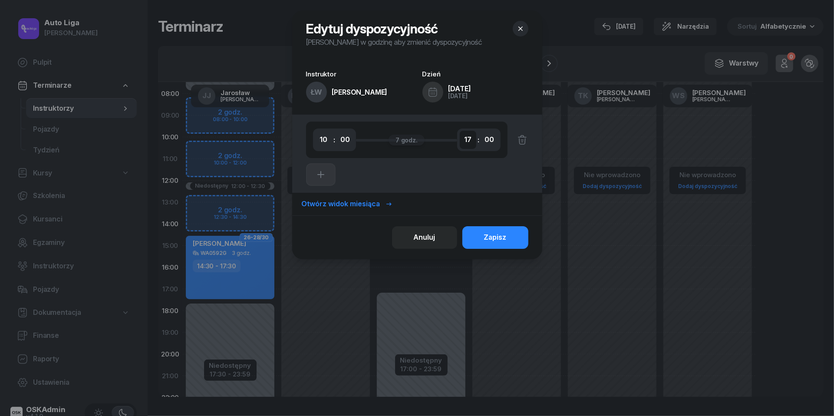
select select "16"
click at [484, 240] on div "Zapisz" at bounding box center [495, 237] width 23 height 11
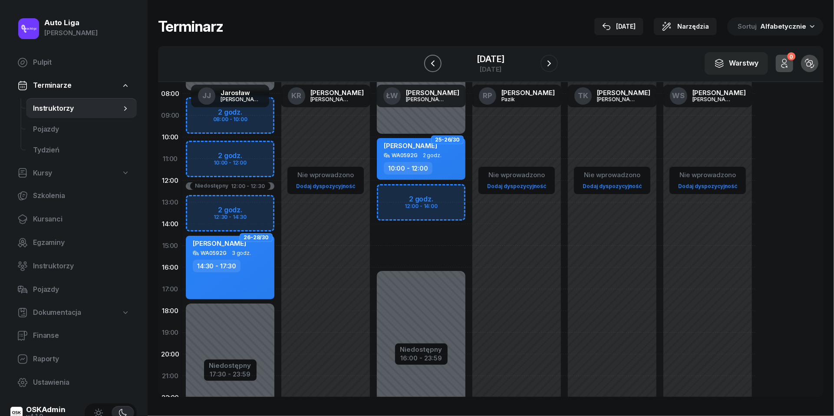
click at [424, 57] on button "button" at bounding box center [432, 63] width 17 height 17
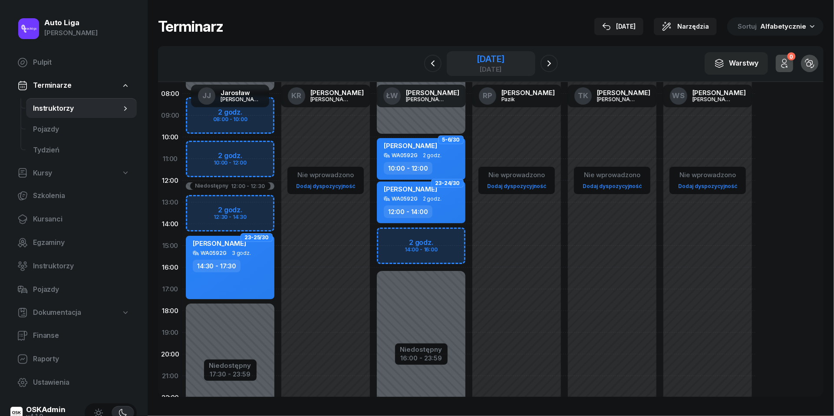
click at [480, 69] on div "sobota" at bounding box center [491, 69] width 28 height 7
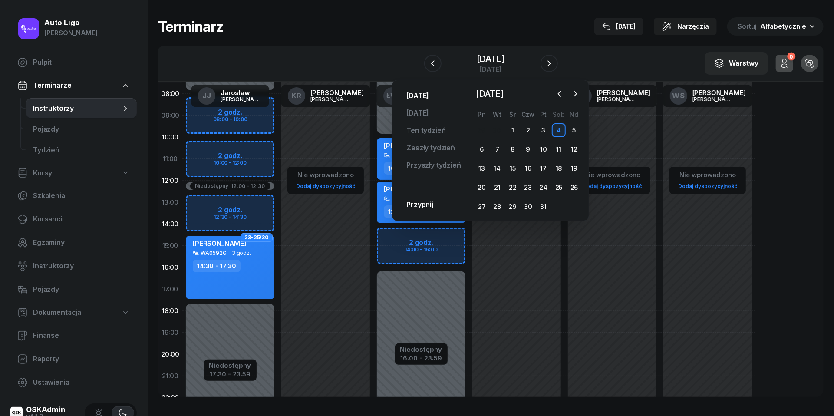
click at [419, 98] on link "Dzisiaj" at bounding box center [417, 95] width 36 height 17
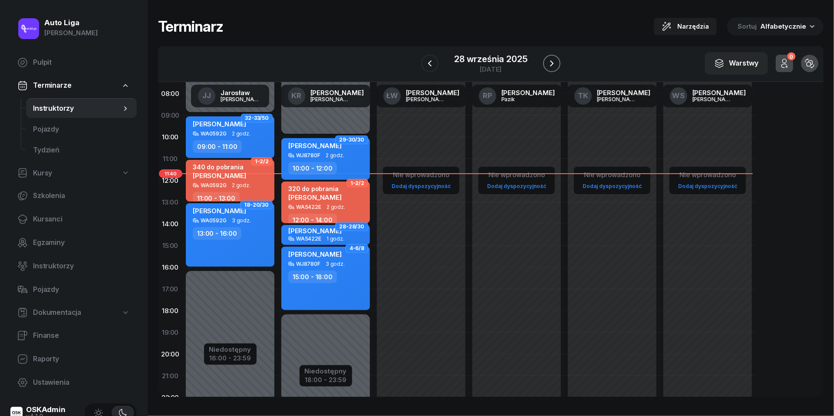
click at [548, 65] on icon "button" at bounding box center [551, 63] width 10 height 10
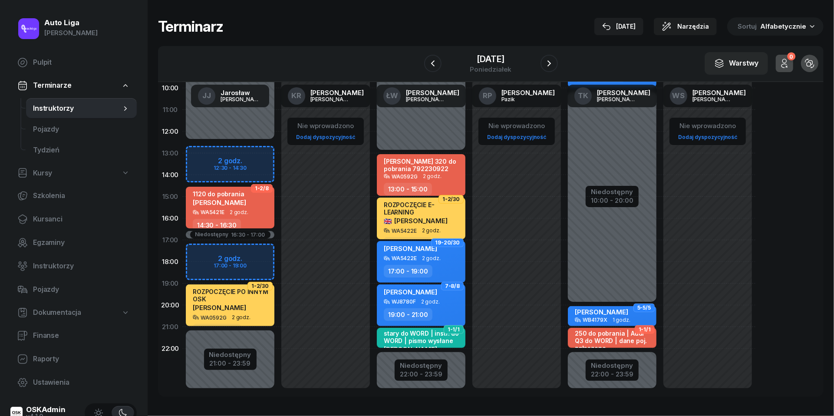
scroll to position [115, 0]
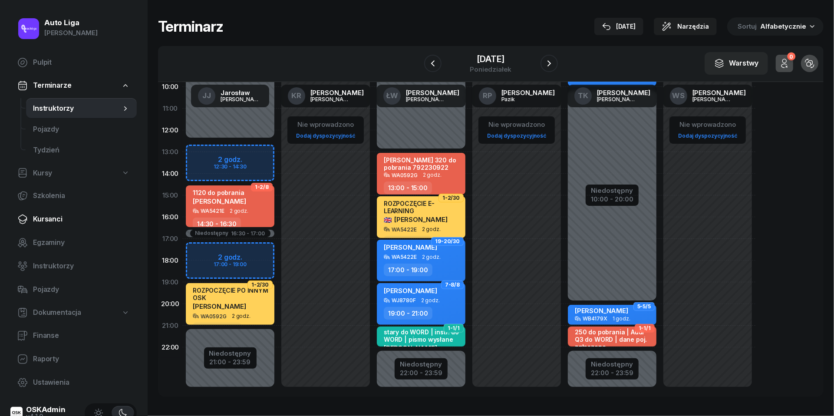
click at [37, 214] on span "Kursanci" at bounding box center [81, 219] width 97 height 11
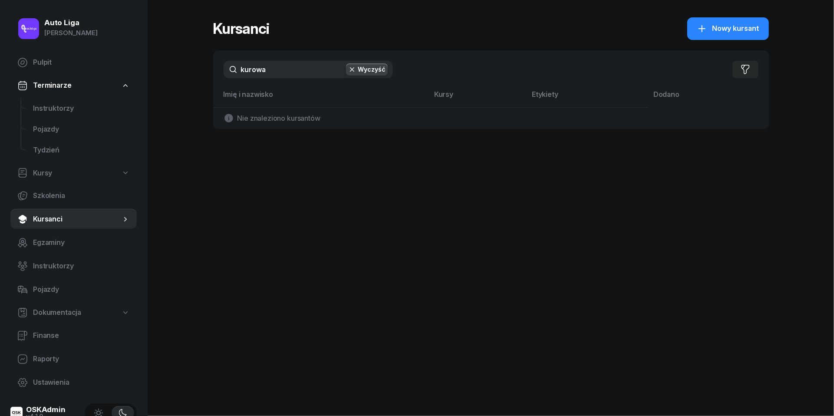
click at [277, 64] on input "kurowa" at bounding box center [308, 69] width 169 height 17
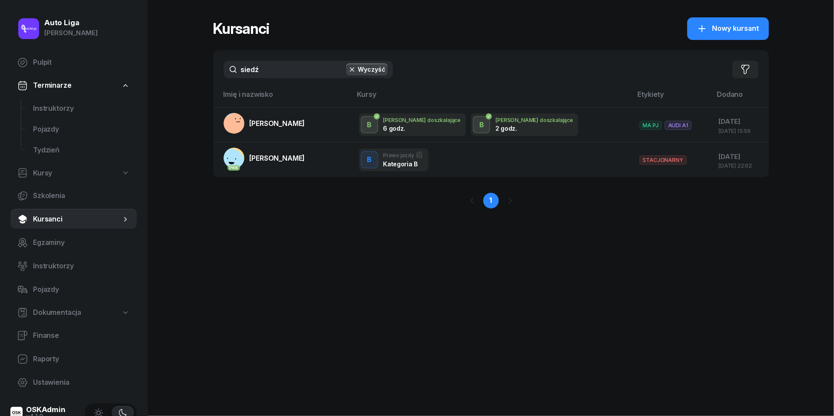
type input "siedź"
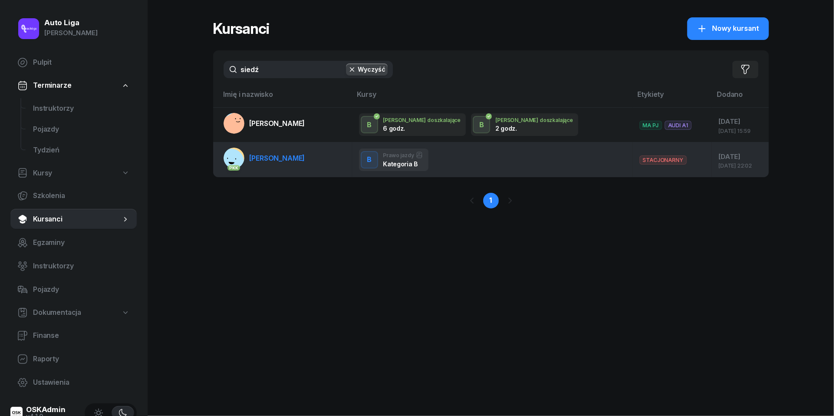
drag, startPoint x: 273, startPoint y: 91, endPoint x: 276, endPoint y: 156, distance: 65.7
click at [276, 156] on span "Katarzyna Siedlecka" at bounding box center [278, 158] width 56 height 9
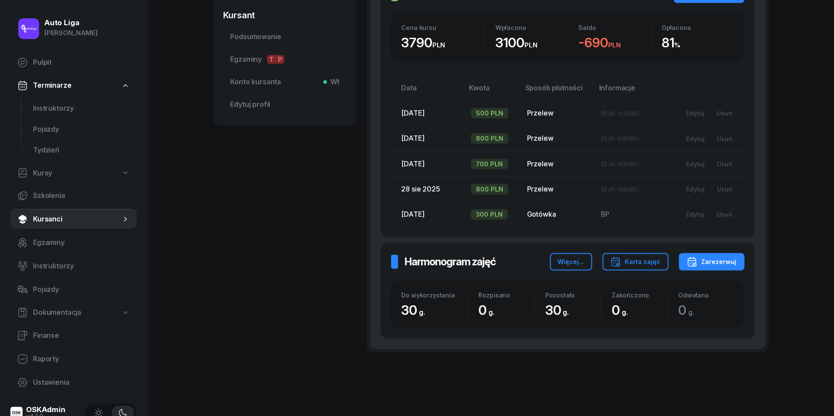
scroll to position [325, 0]
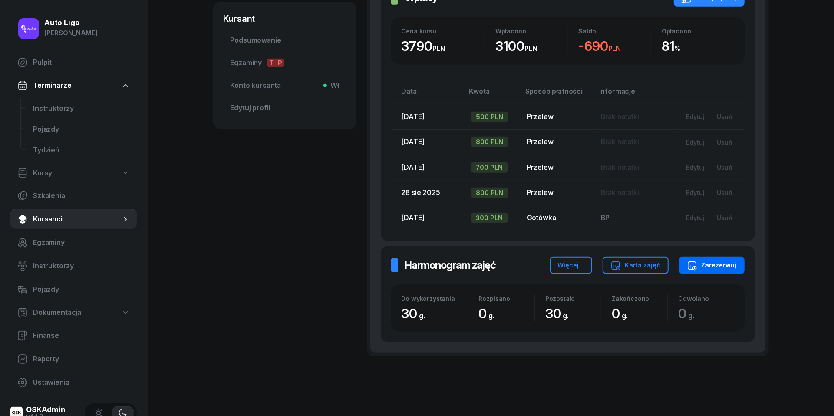
click at [719, 257] on button "Zarezerwuj" at bounding box center [712, 265] width 66 height 17
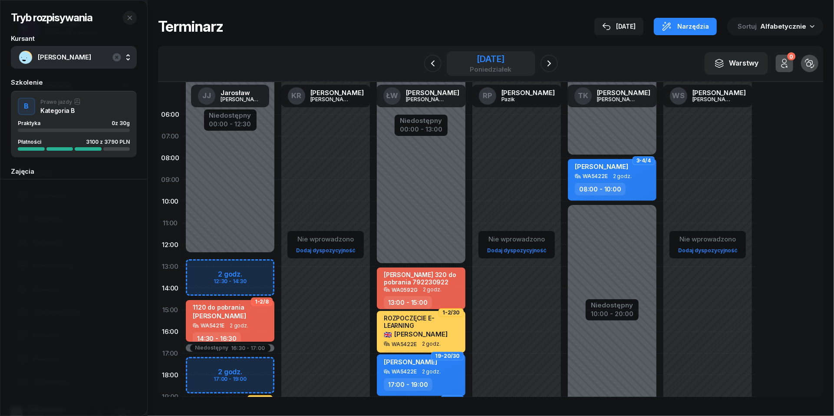
click at [483, 61] on div "29 września 2025" at bounding box center [491, 59] width 42 height 9
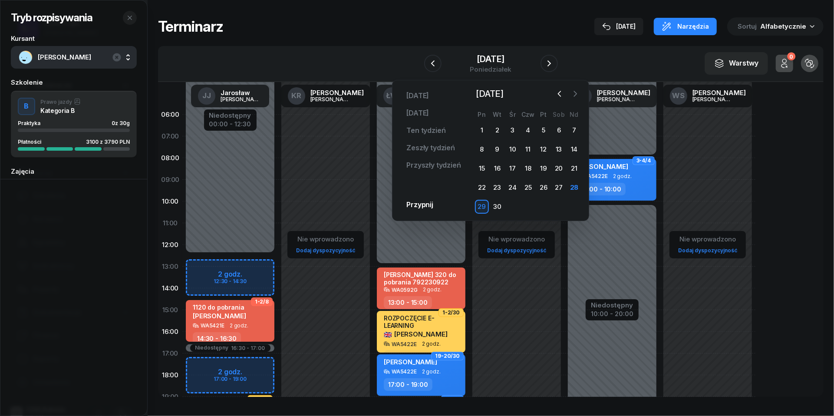
click at [577, 92] on icon "button" at bounding box center [575, 93] width 9 height 9
click at [506, 128] on div "1" at bounding box center [513, 130] width 14 height 14
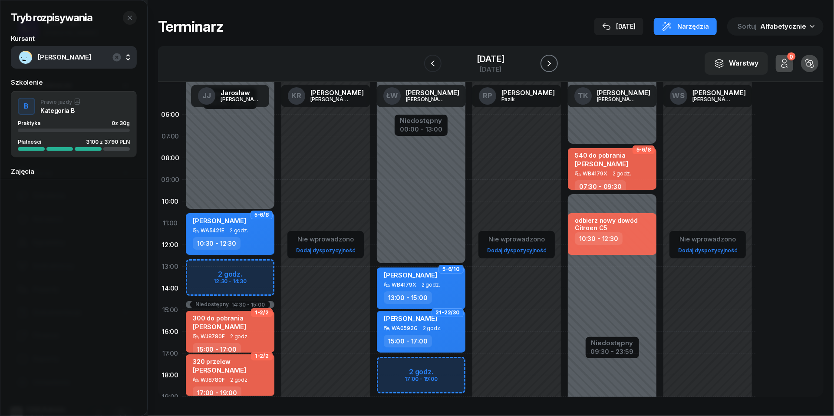
click at [554, 61] on icon "button" at bounding box center [549, 63] width 10 height 10
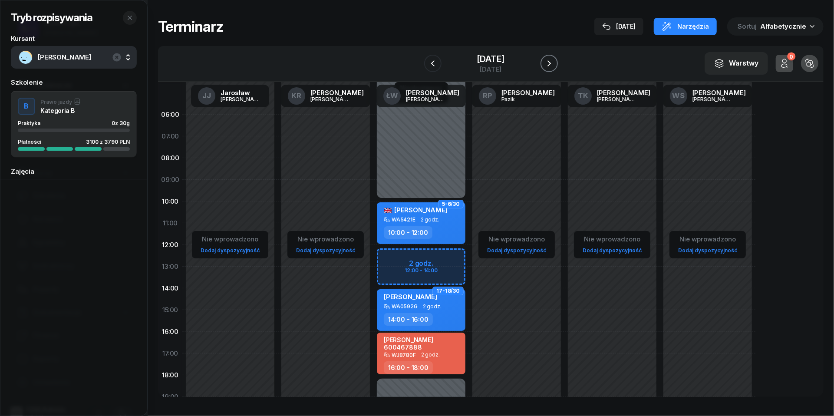
click at [551, 61] on icon "button" at bounding box center [548, 63] width 3 height 6
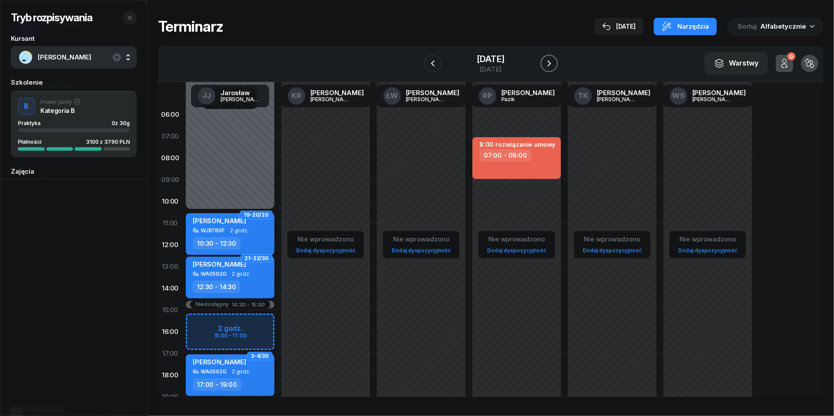
click at [551, 61] on icon "button" at bounding box center [548, 63] width 3 height 6
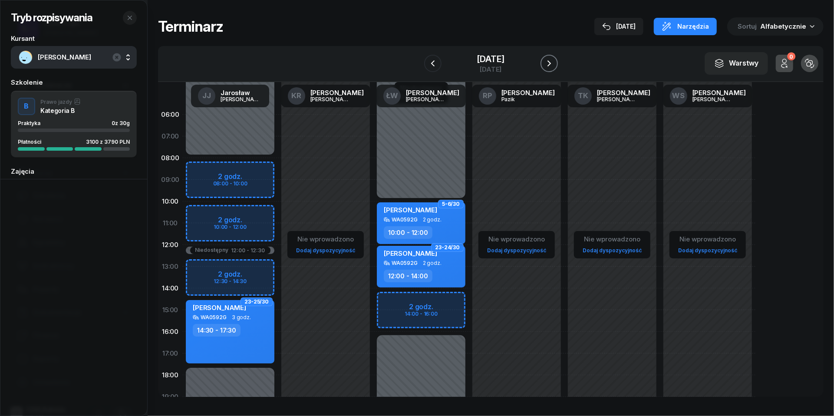
click at [551, 61] on icon "button" at bounding box center [548, 63] width 3 height 6
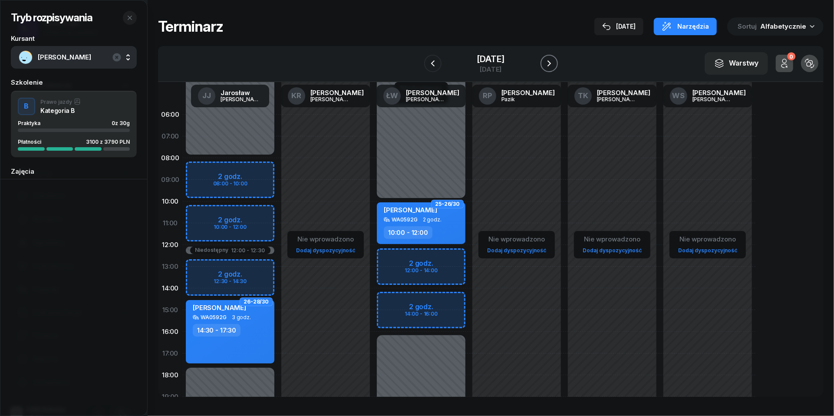
click at [551, 61] on icon "button" at bounding box center [548, 63] width 3 height 6
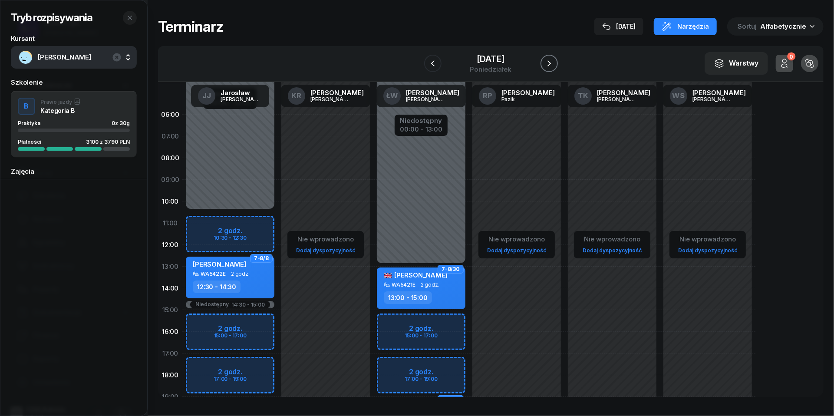
click at [551, 61] on icon "button" at bounding box center [548, 63] width 3 height 6
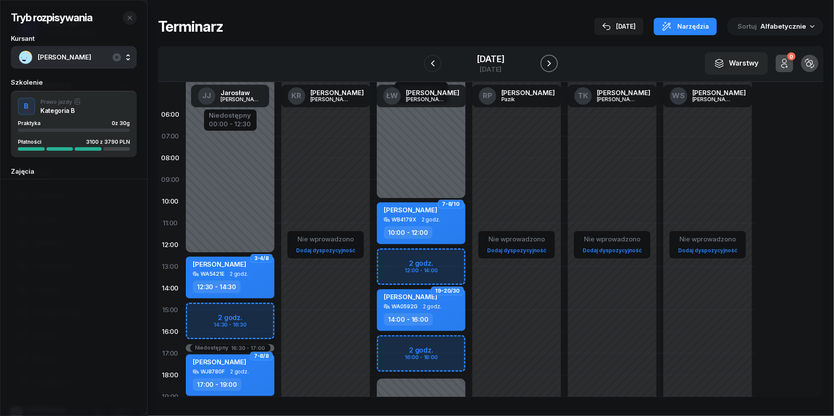
click at [551, 61] on icon "button" at bounding box center [548, 63] width 3 height 6
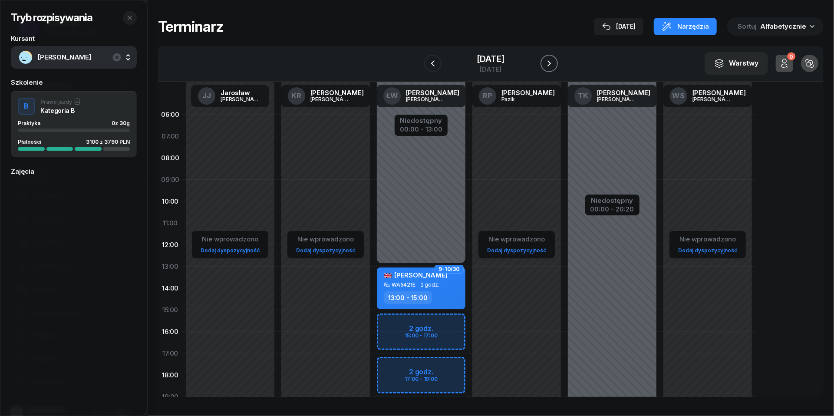
click at [551, 61] on icon "button" at bounding box center [548, 63] width 3 height 6
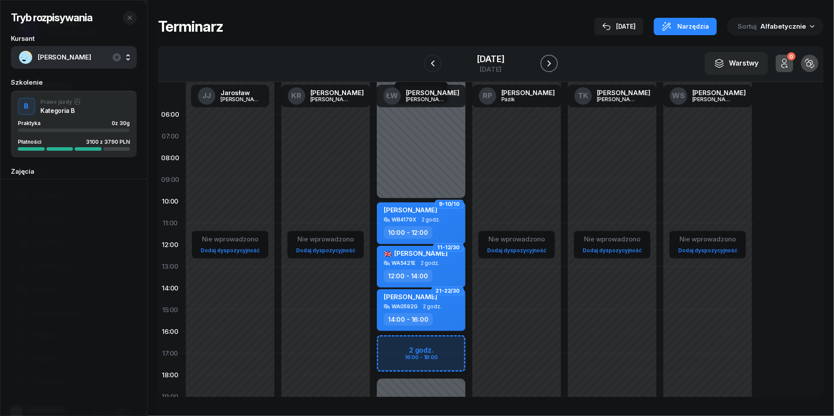
click at [551, 61] on icon "button" at bounding box center [548, 63] width 3 height 6
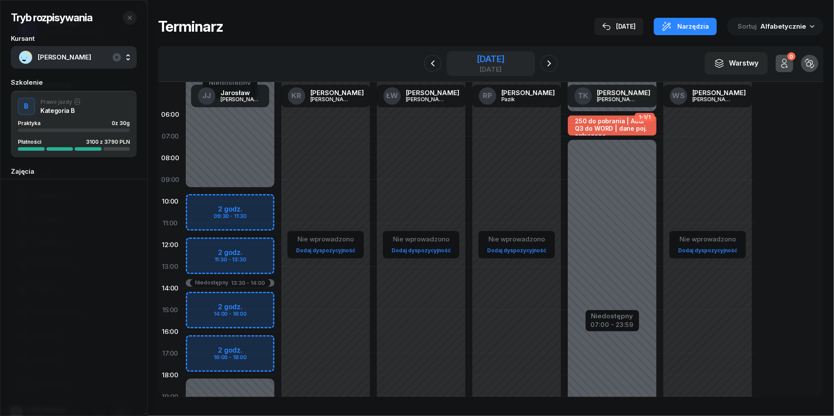
click at [500, 61] on div "10 października 2025" at bounding box center [491, 59] width 28 height 9
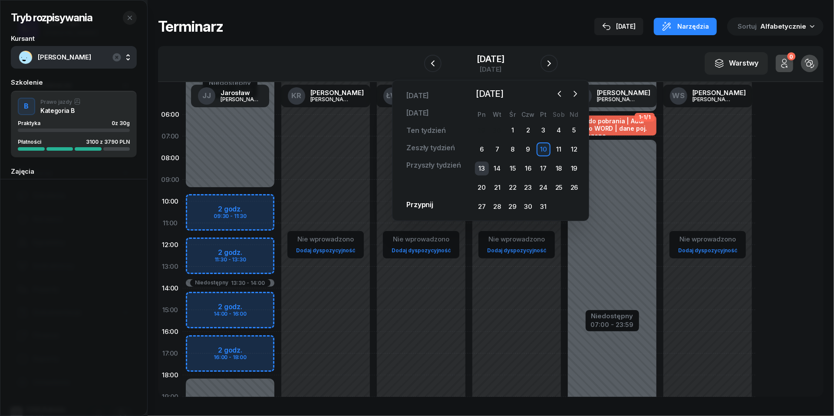
click at [481, 167] on div "13" at bounding box center [482, 168] width 14 height 14
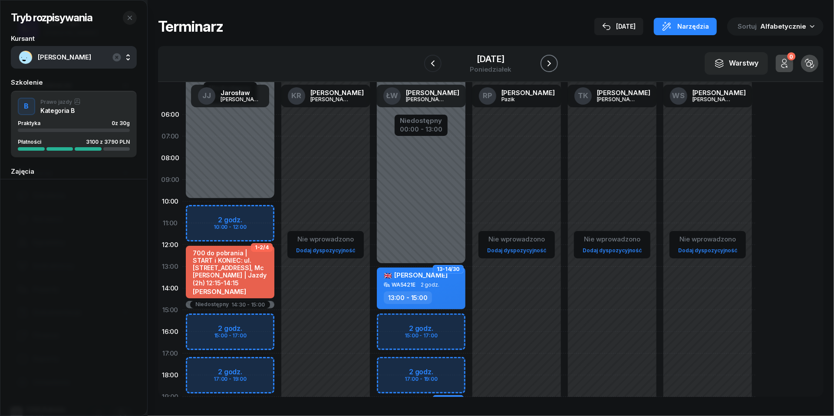
click at [554, 68] on icon "button" at bounding box center [549, 63] width 10 height 10
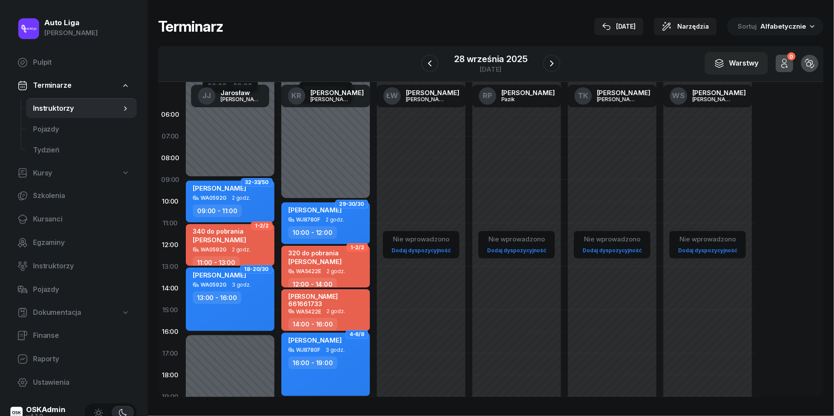
scroll to position [94, 0]
